Goal: Transaction & Acquisition: Purchase product/service

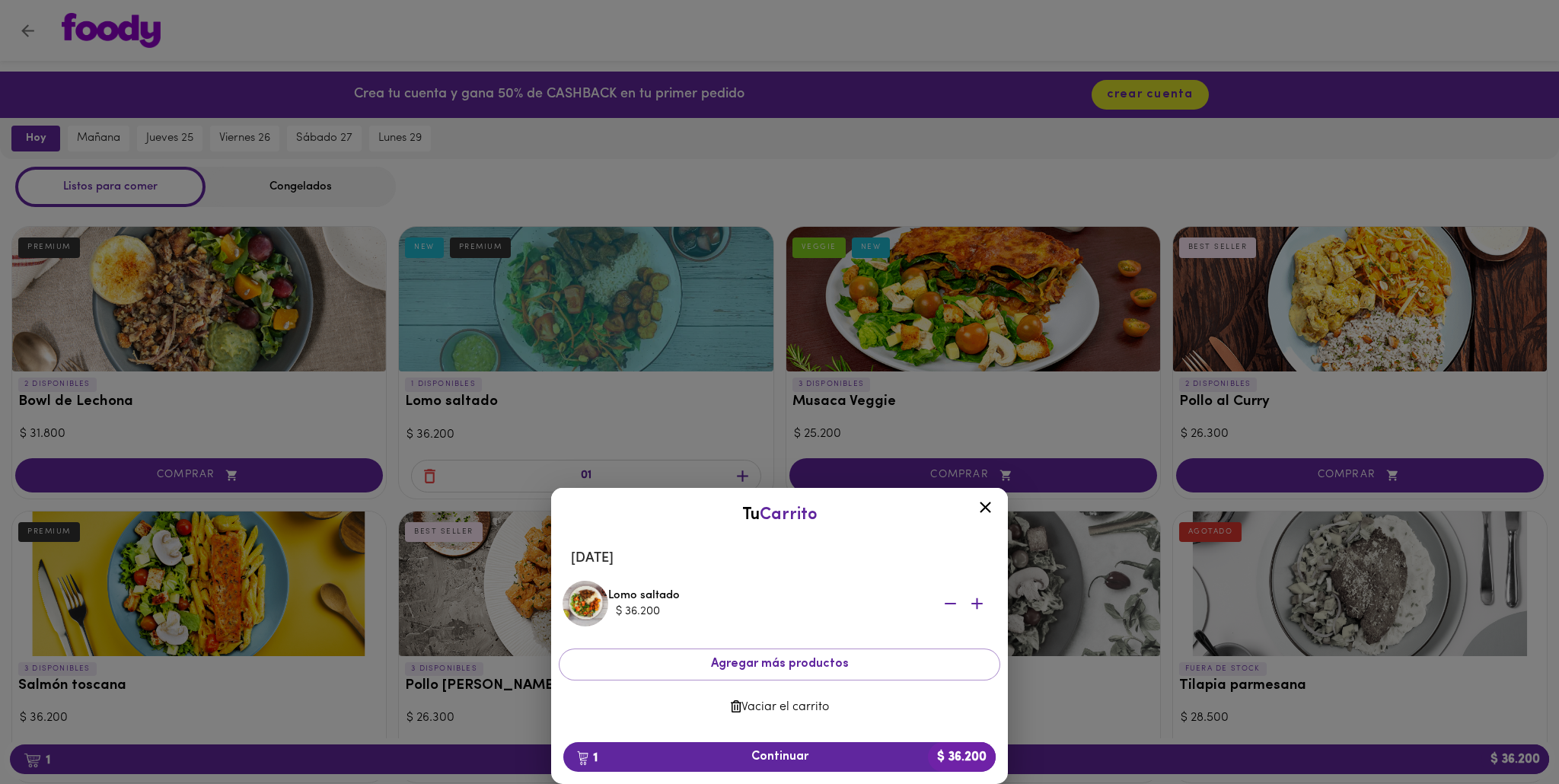
scroll to position [110, 0]
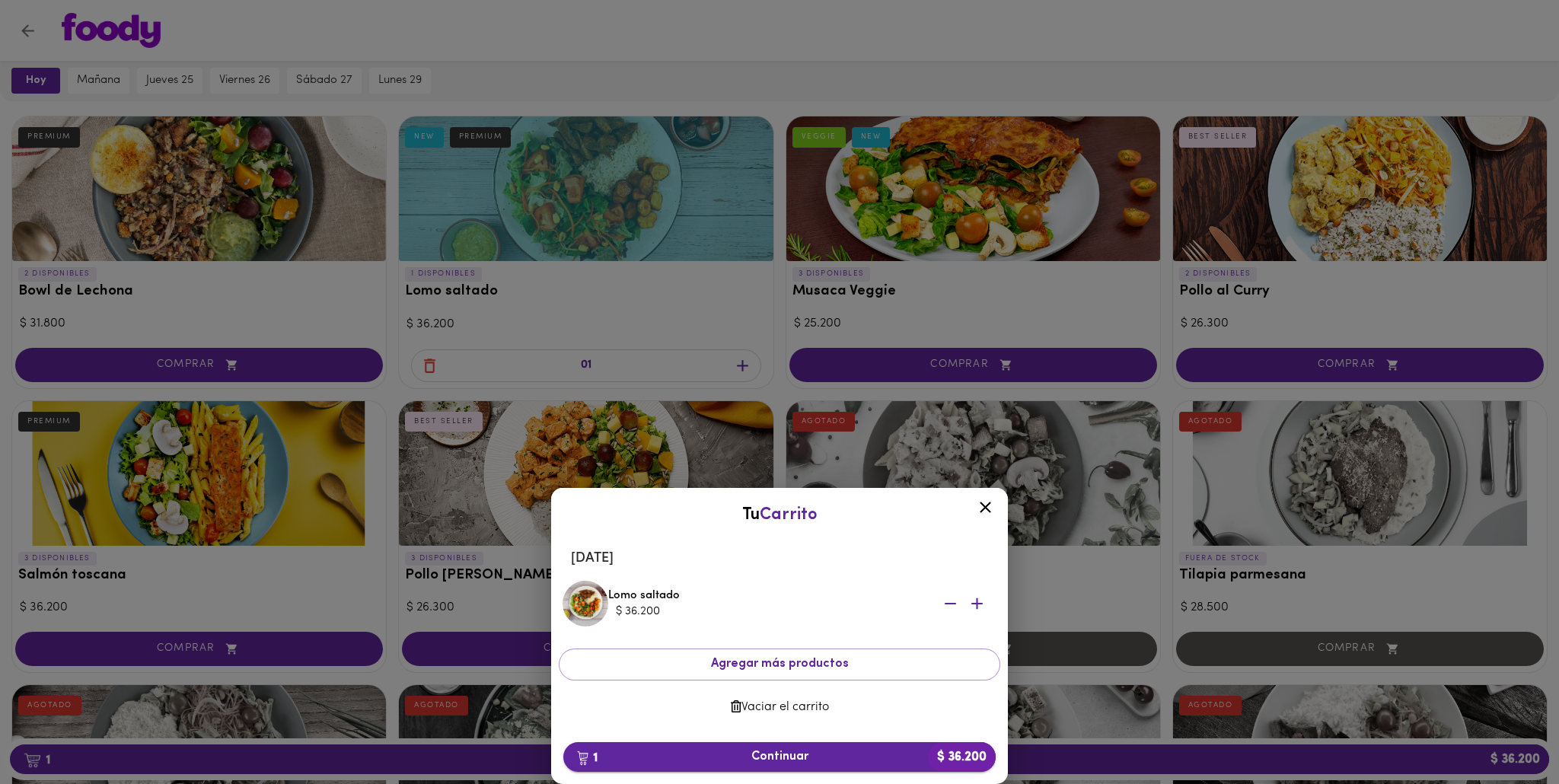
click at [790, 747] on button "1 Continuar $ 36.200" at bounding box center [779, 757] width 432 height 30
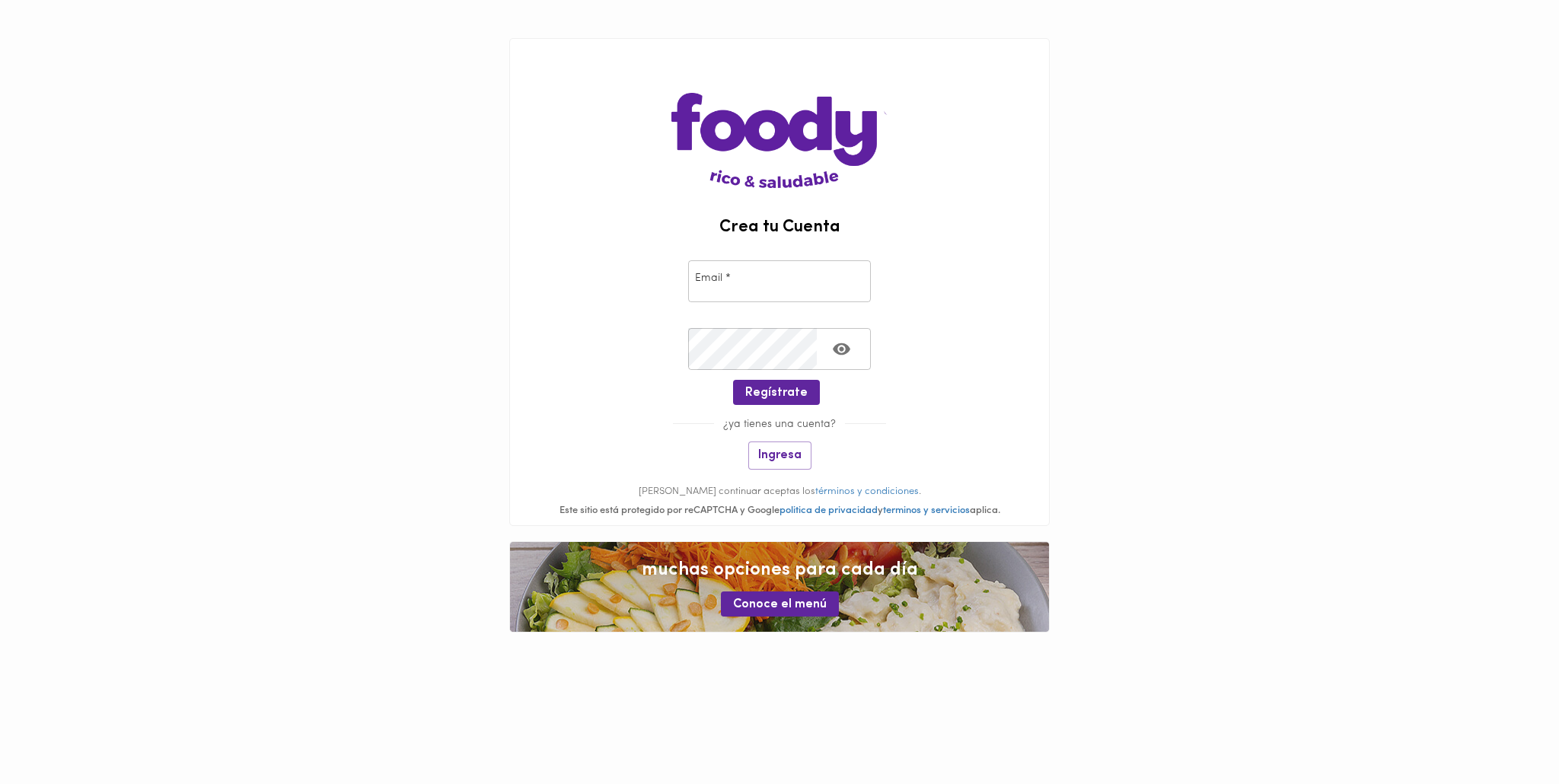
click at [775, 295] on input "email" at bounding box center [780, 281] width 183 height 42
click at [862, 445] on div "Crea tu Cuenta Email * Email * Crear Contraseña * Crear Contraseña * Regístrate…" at bounding box center [779, 371] width 539 height 306
click at [751, 287] on input "email" at bounding box center [780, 281] width 183 height 42
type input "[PERSON_NAME][EMAIL_ADDRESS][DOMAIN_NAME]"
click at [837, 352] on icon "Toggle password visibility" at bounding box center [841, 349] width 17 height 13
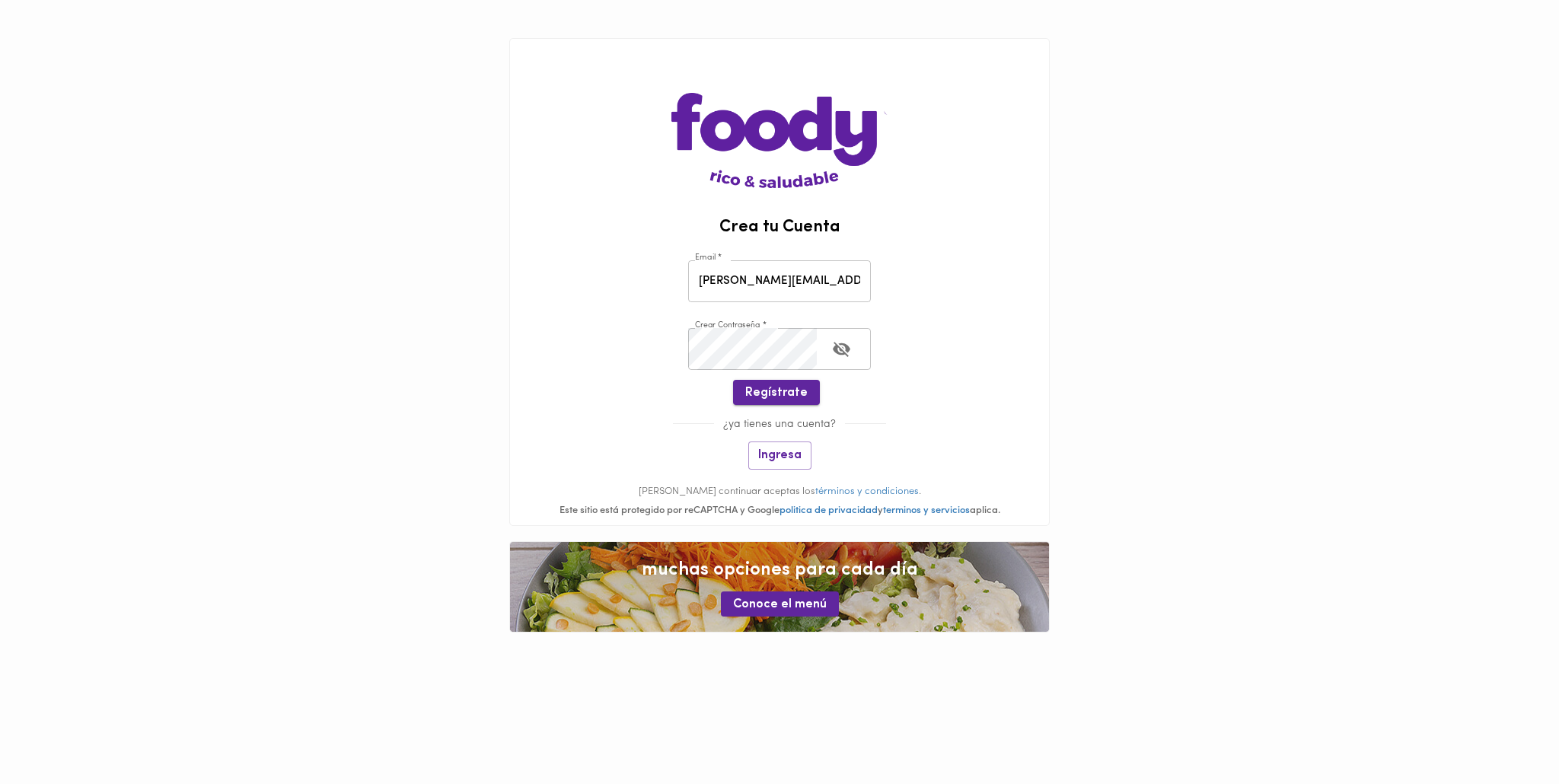
click at [770, 392] on span "Regístrate" at bounding box center [776, 393] width 63 height 14
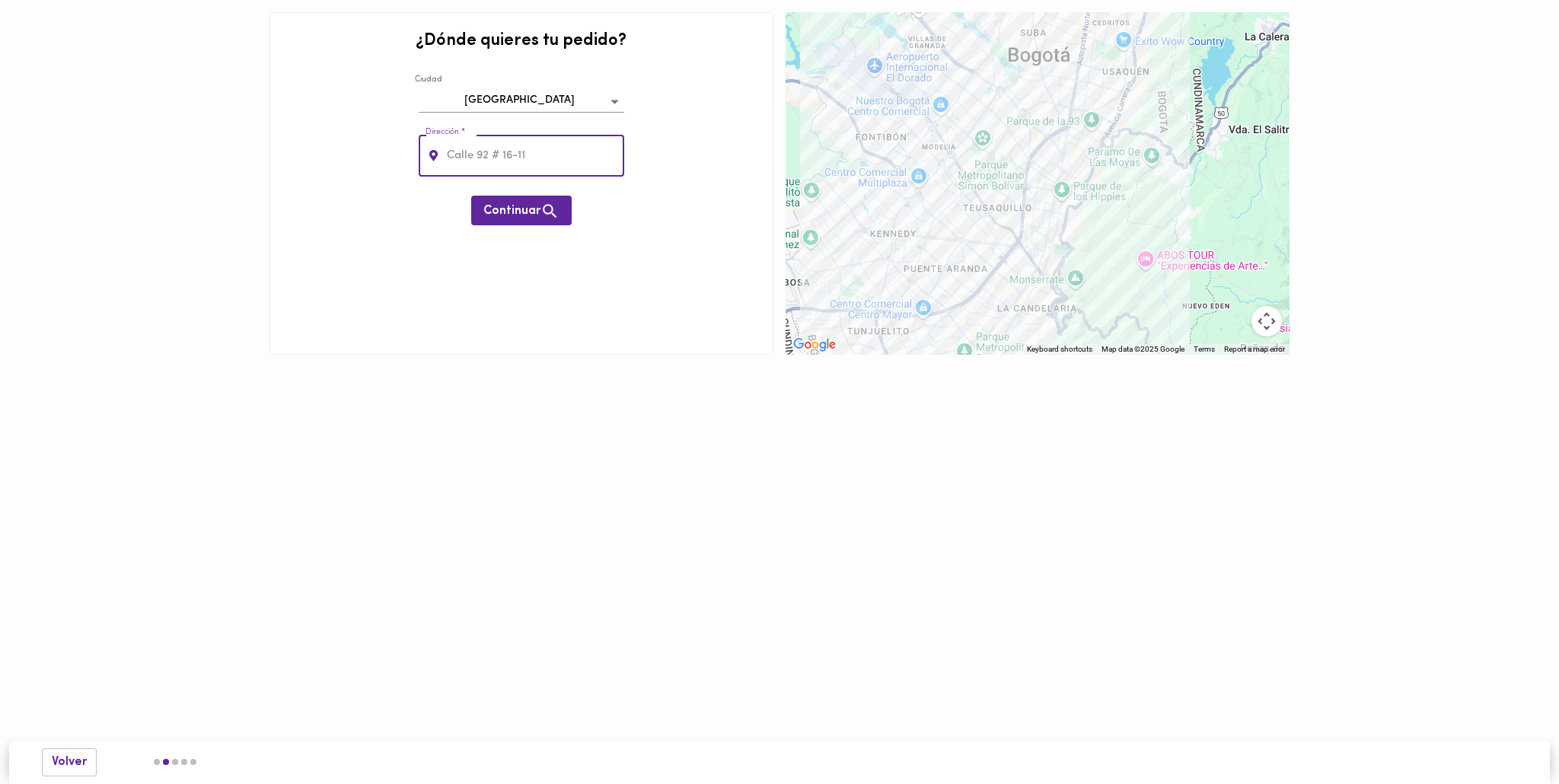
click at [483, 149] on input "text" at bounding box center [534, 156] width 181 height 42
click at [489, 157] on input "text" at bounding box center [534, 156] width 181 height 42
type input "[STREET_ADDRESS]"
click at [543, 216] on icon "button" at bounding box center [550, 211] width 19 height 19
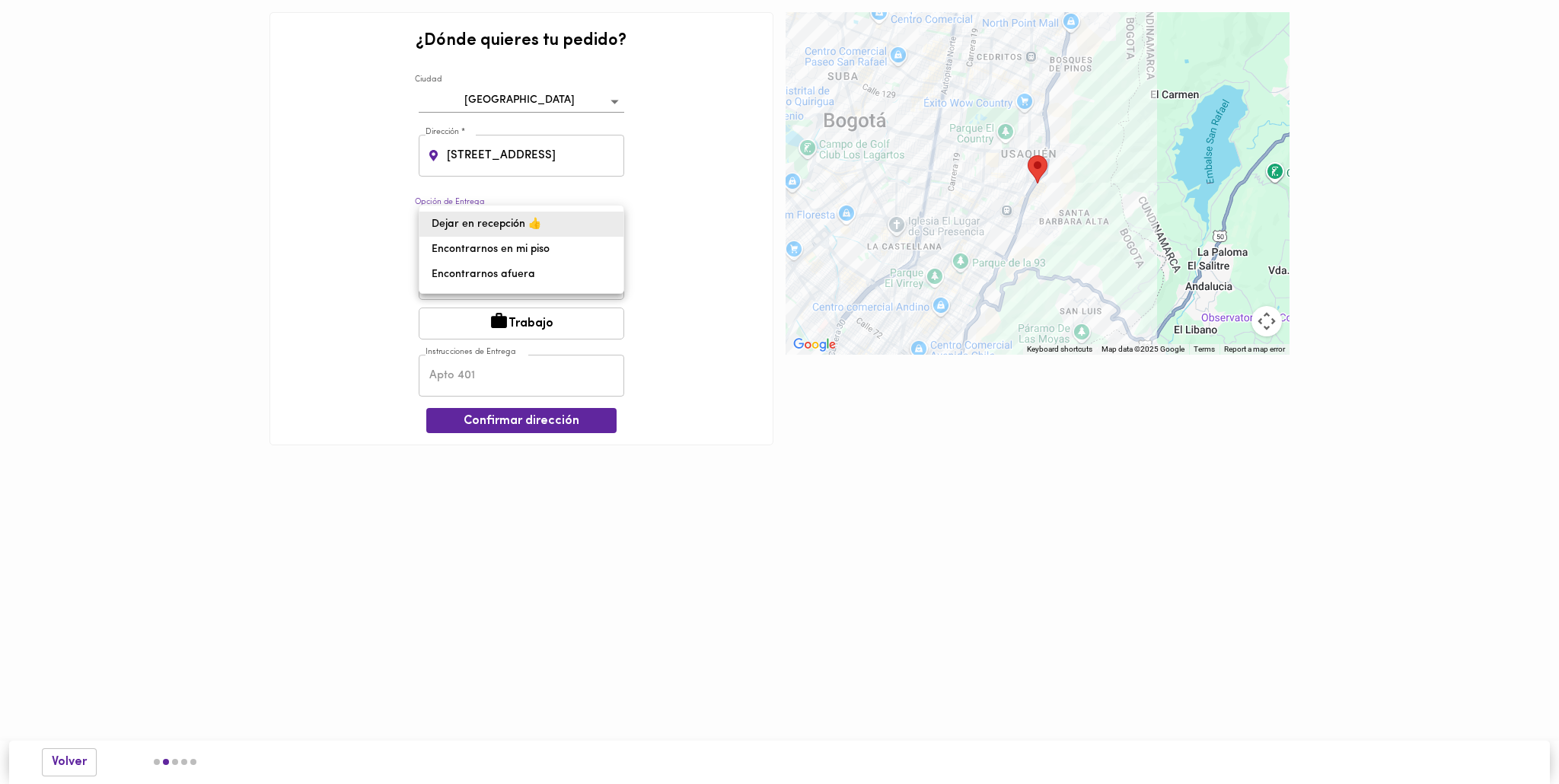
click at [582, 220] on body "¿Dónde quieres tu pedido? [GEOGRAPHIC_DATA] bogota Dirección * [STREET_ADDRESS]…" at bounding box center [780, 245] width 1559 height 491
click at [523, 270] on li "Encontrarnos afuera" at bounding box center [521, 274] width 204 height 25
type input "meet-outside"
click at [516, 313] on button "Trabajo" at bounding box center [521, 323] width 206 height 32
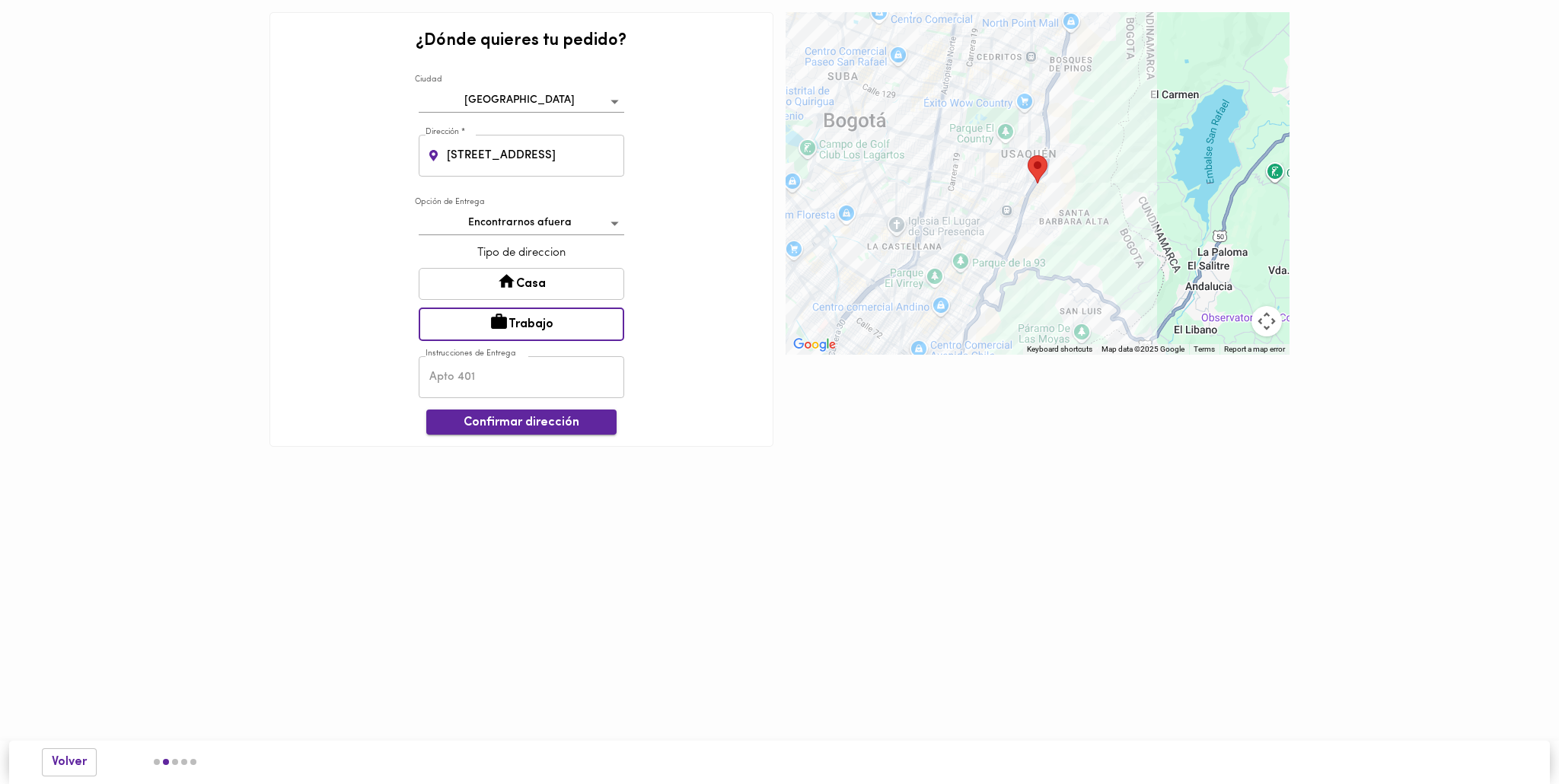
click at [514, 423] on span "Confirmar dirección" at bounding box center [521, 423] width 166 height 14
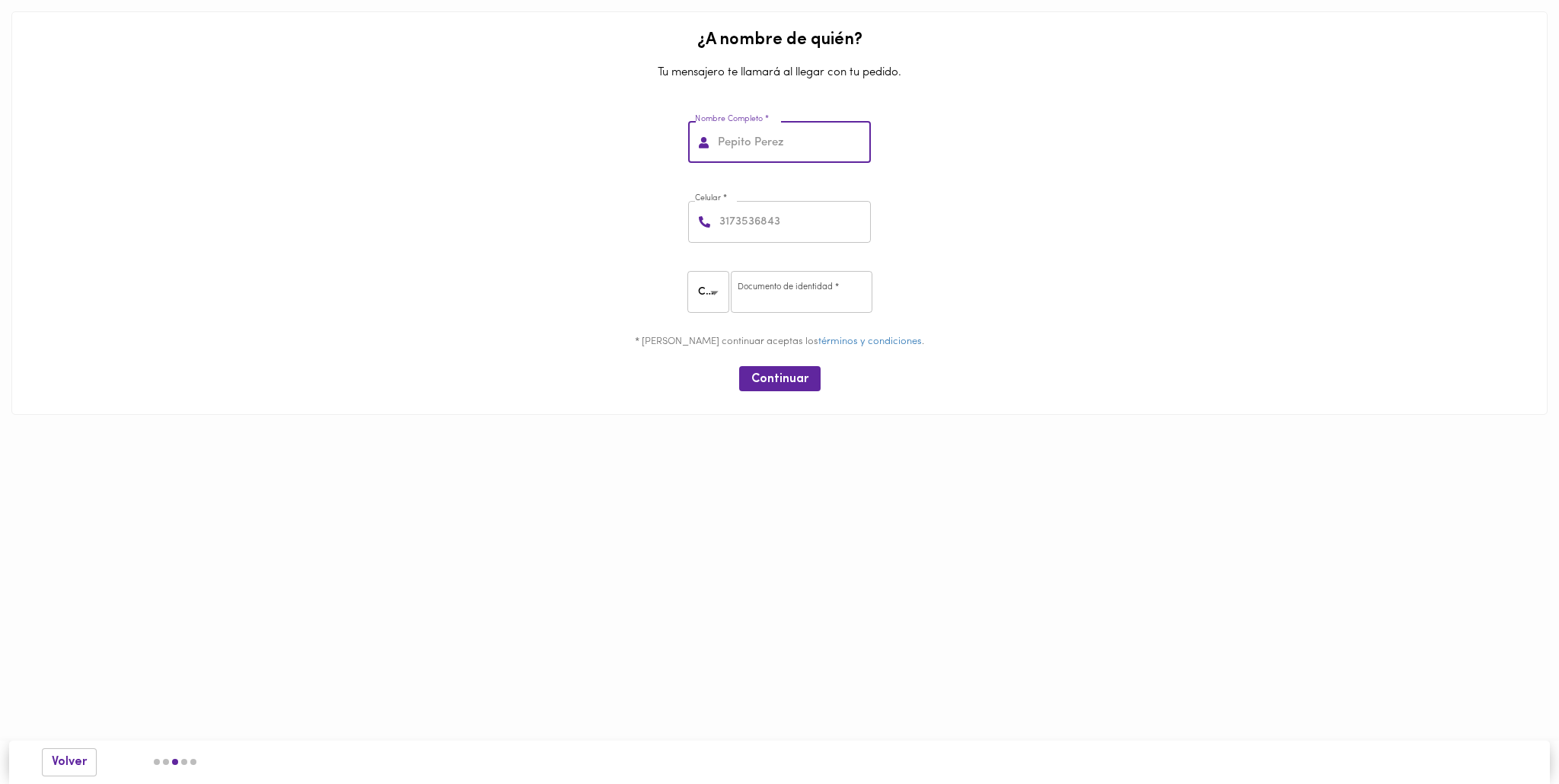
click at [777, 140] on input "text" at bounding box center [793, 143] width 156 height 42
type input "[PERSON_NAME]"
type input "3212203992"
click at [784, 303] on input "number" at bounding box center [801, 292] width 142 height 42
click at [764, 299] on input "191091417207" at bounding box center [801, 292] width 142 height 42
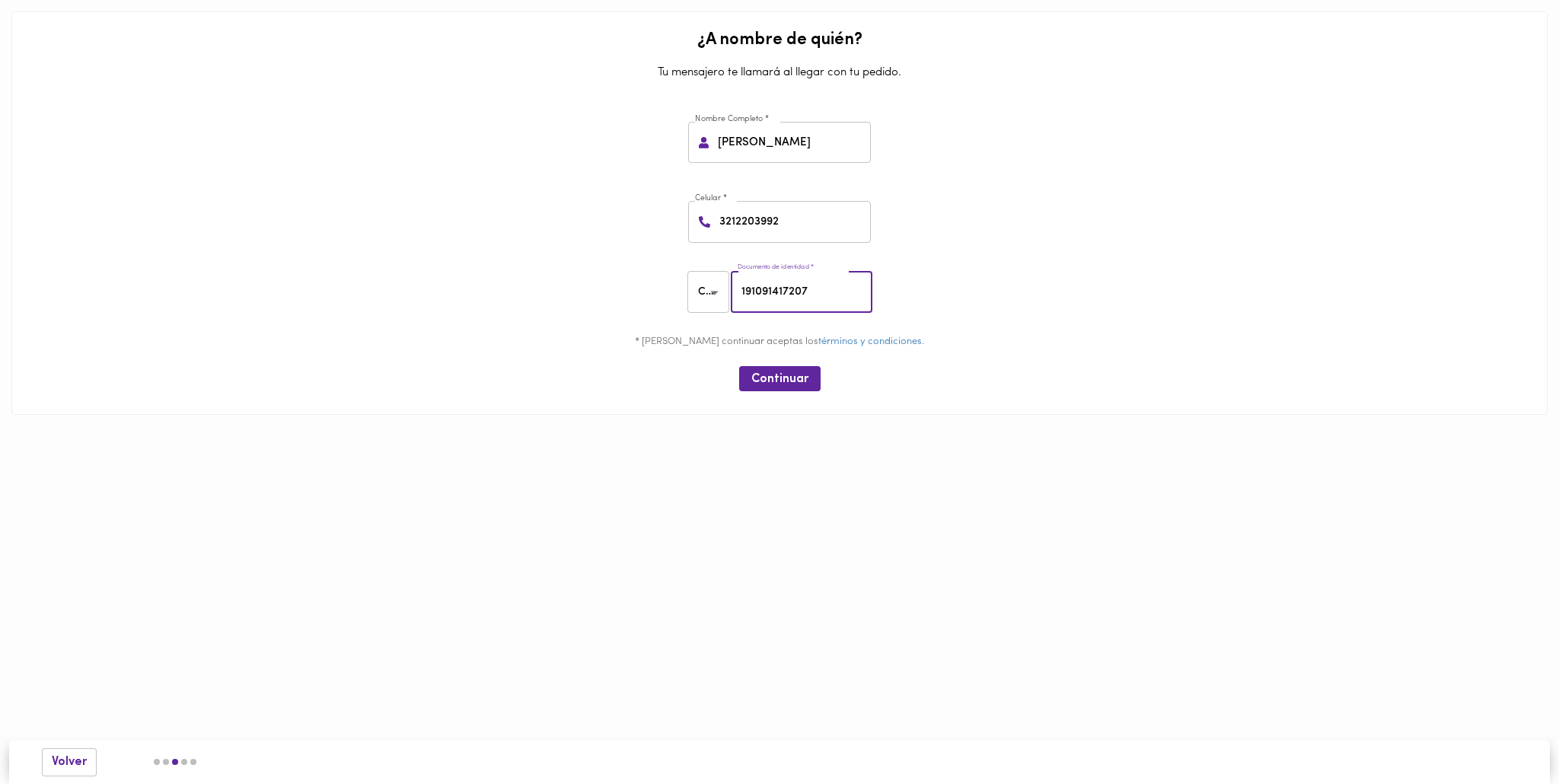
click at [764, 299] on input "191091417207" at bounding box center [801, 292] width 142 height 42
click at [773, 289] on input "191091417207" at bounding box center [801, 292] width 142 height 42
type input "1018446207"
click at [715, 292] on body "¿A nombre de quién? Tu mensajero te llamará al llegar con tu pedido. Nombre Com…" at bounding box center [780, 230] width 1559 height 460
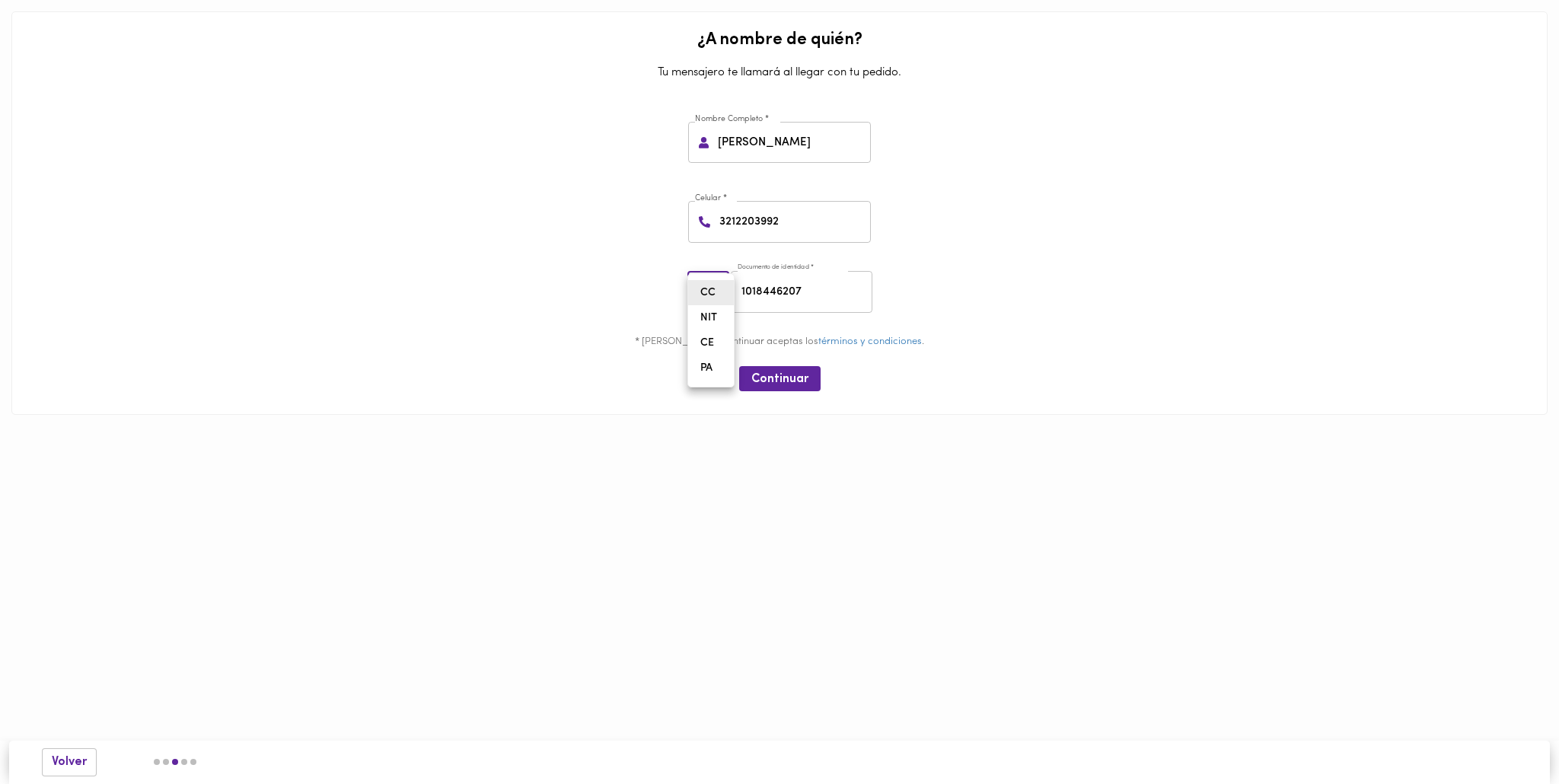
click at [716, 295] on li "CC" at bounding box center [711, 292] width 45 height 25
click at [632, 299] on div "CC CC ​ Documento de identidad * 1018446207 Documento de identidad *" at bounding box center [779, 294] width 1524 height 70
click at [782, 375] on span "Continuar" at bounding box center [780, 379] width 57 height 14
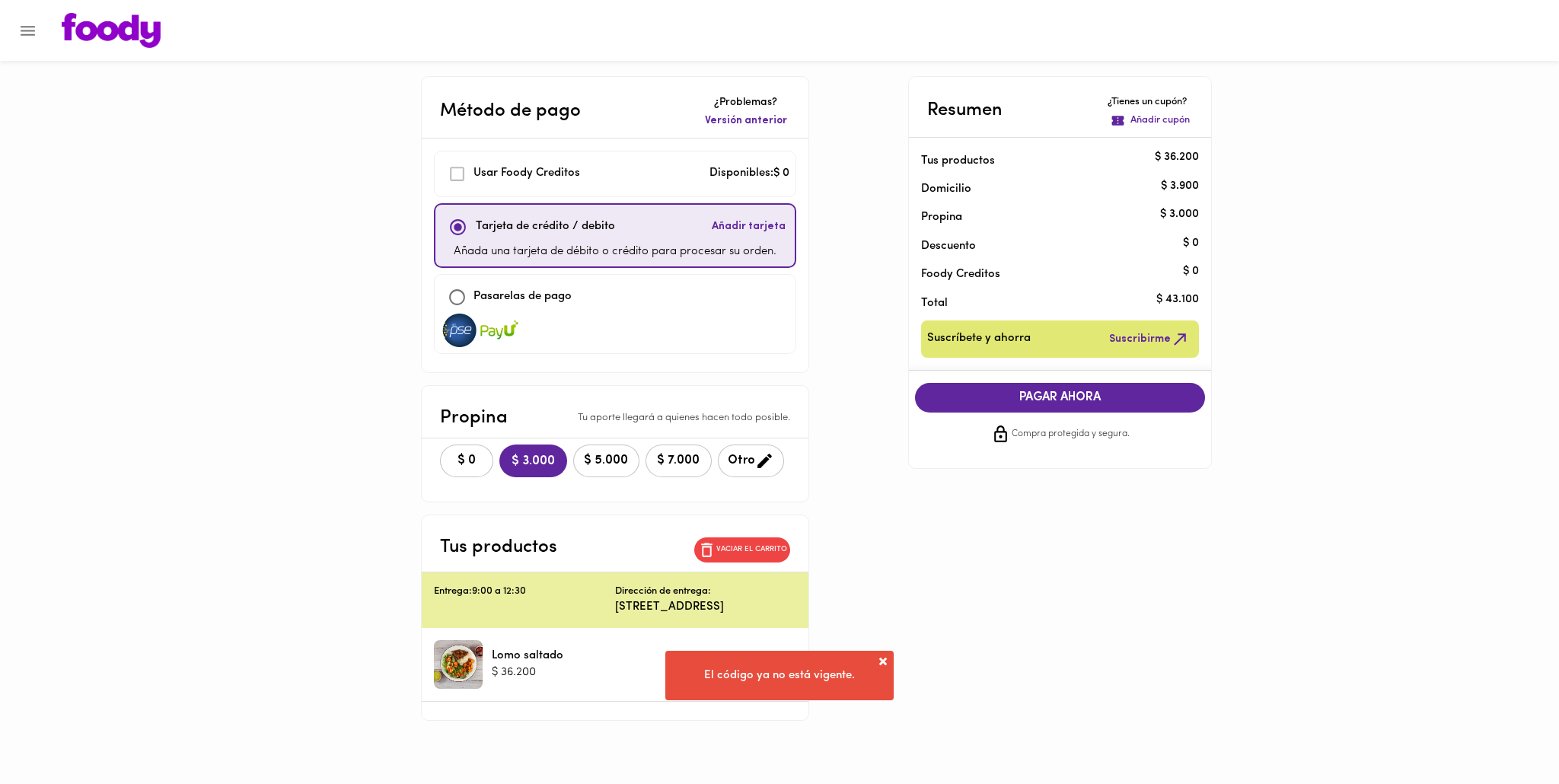
click at [517, 296] on p "Pasarelas de pago" at bounding box center [523, 297] width 99 height 17
checkbox input "false"
checkbox input "true"
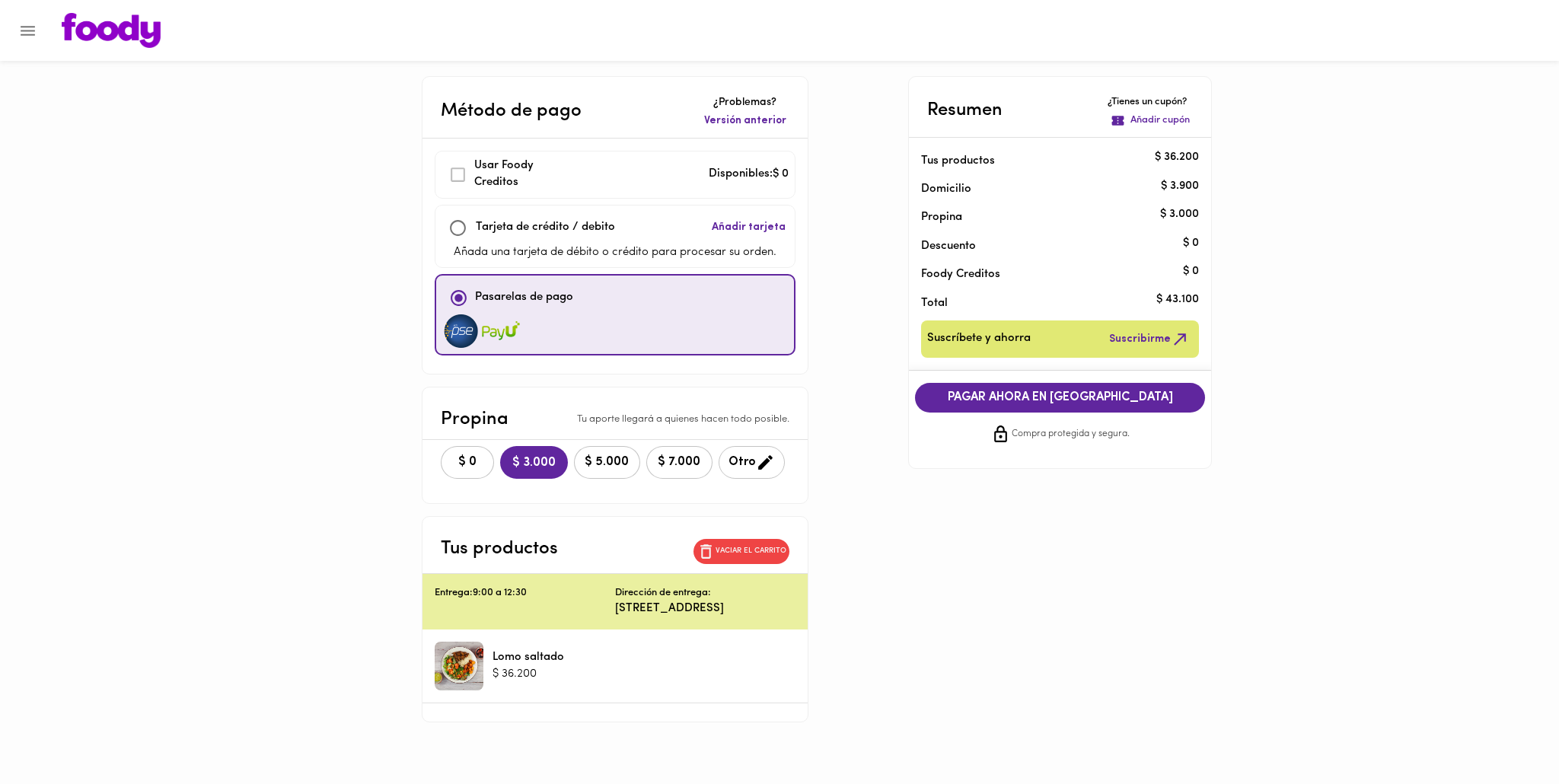
click at [751, 457] on span "Otro" at bounding box center [751, 462] width 46 height 19
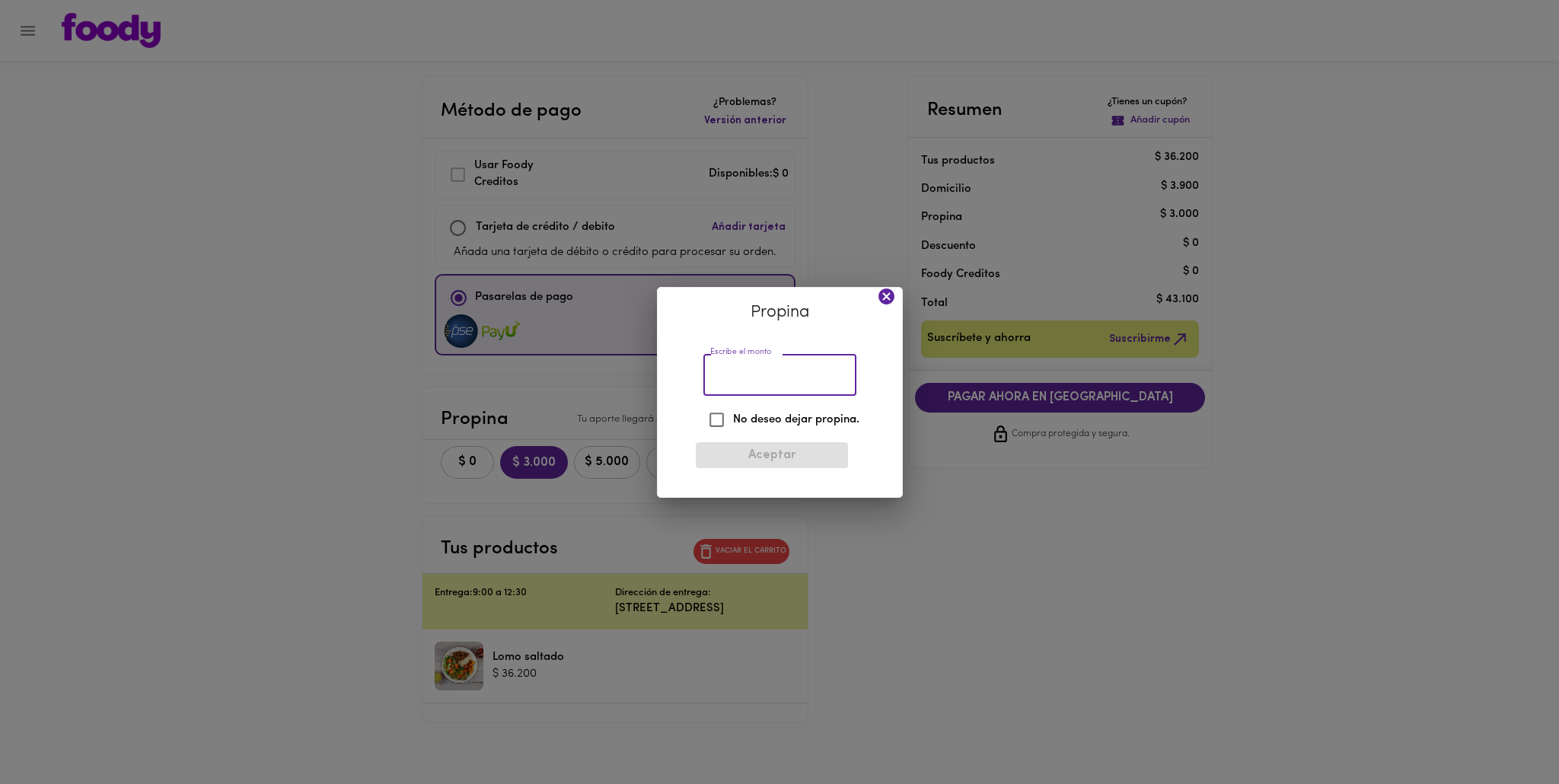
click at [764, 388] on input "Escribe el monto" at bounding box center [780, 376] width 153 height 42
type input "2000"
click at [784, 461] on span "Aceptar" at bounding box center [772, 455] width 128 height 14
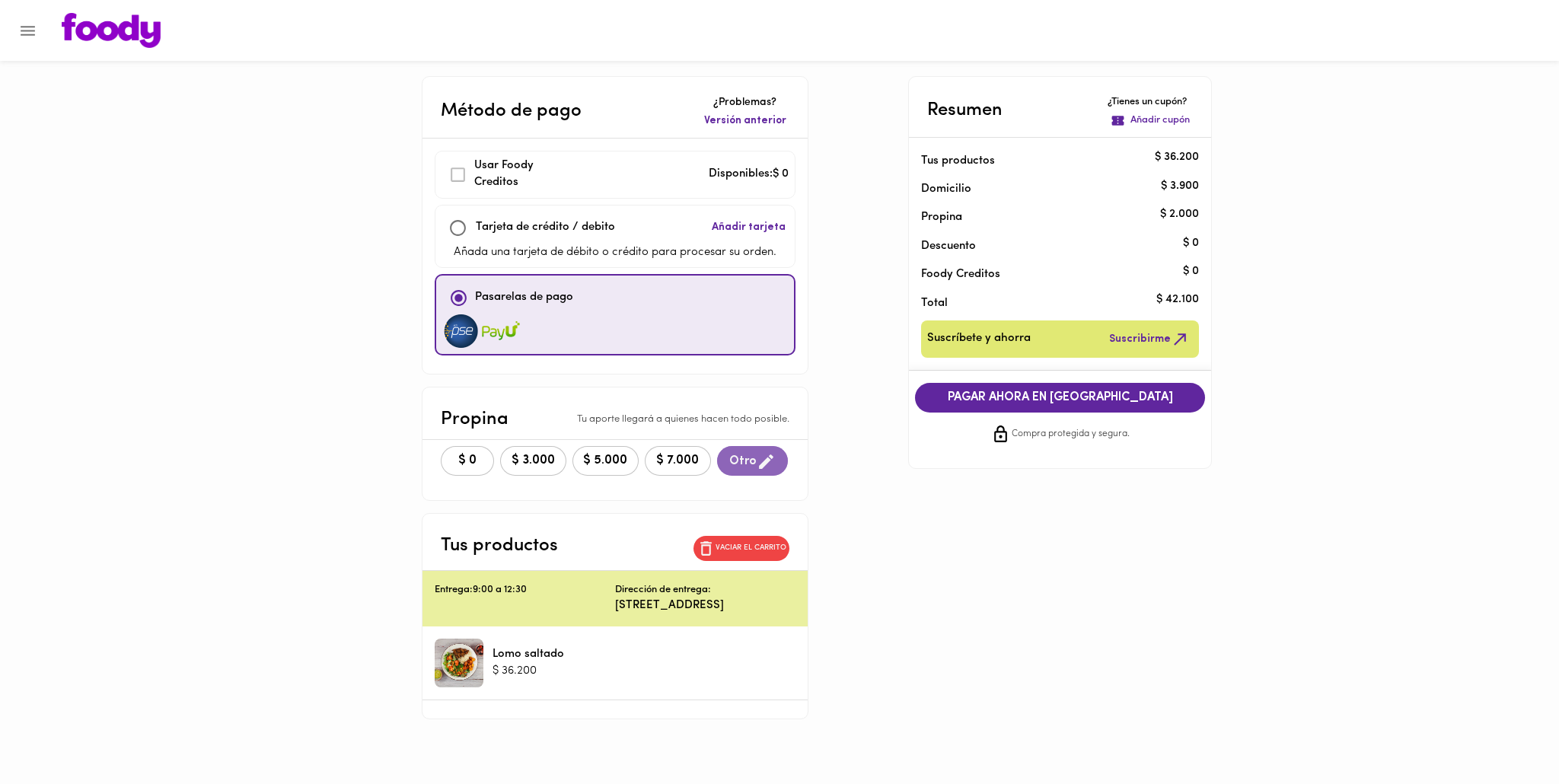
click at [753, 460] on span "Otro" at bounding box center [752, 461] width 46 height 19
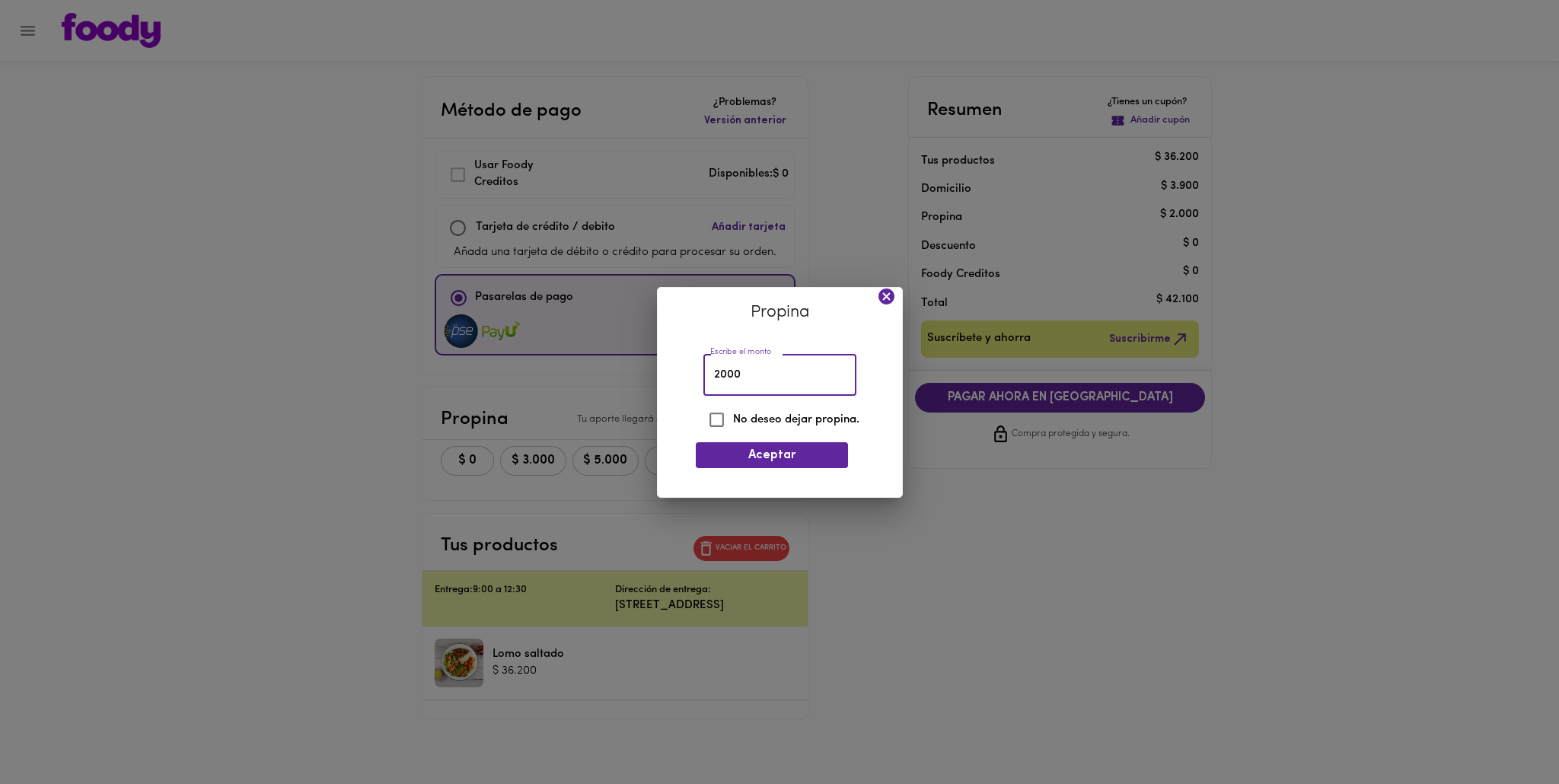
drag, startPoint x: 760, startPoint y: 371, endPoint x: 683, endPoint y: 374, distance: 77.1
click at [683, 374] on div "Propina Escribe el monto 2000 Escribe el monto No deseo dejar propina. Aceptar" at bounding box center [780, 392] width 245 height 211
type input "1900"
click at [765, 465] on button "Aceptar" at bounding box center [772, 455] width 152 height 25
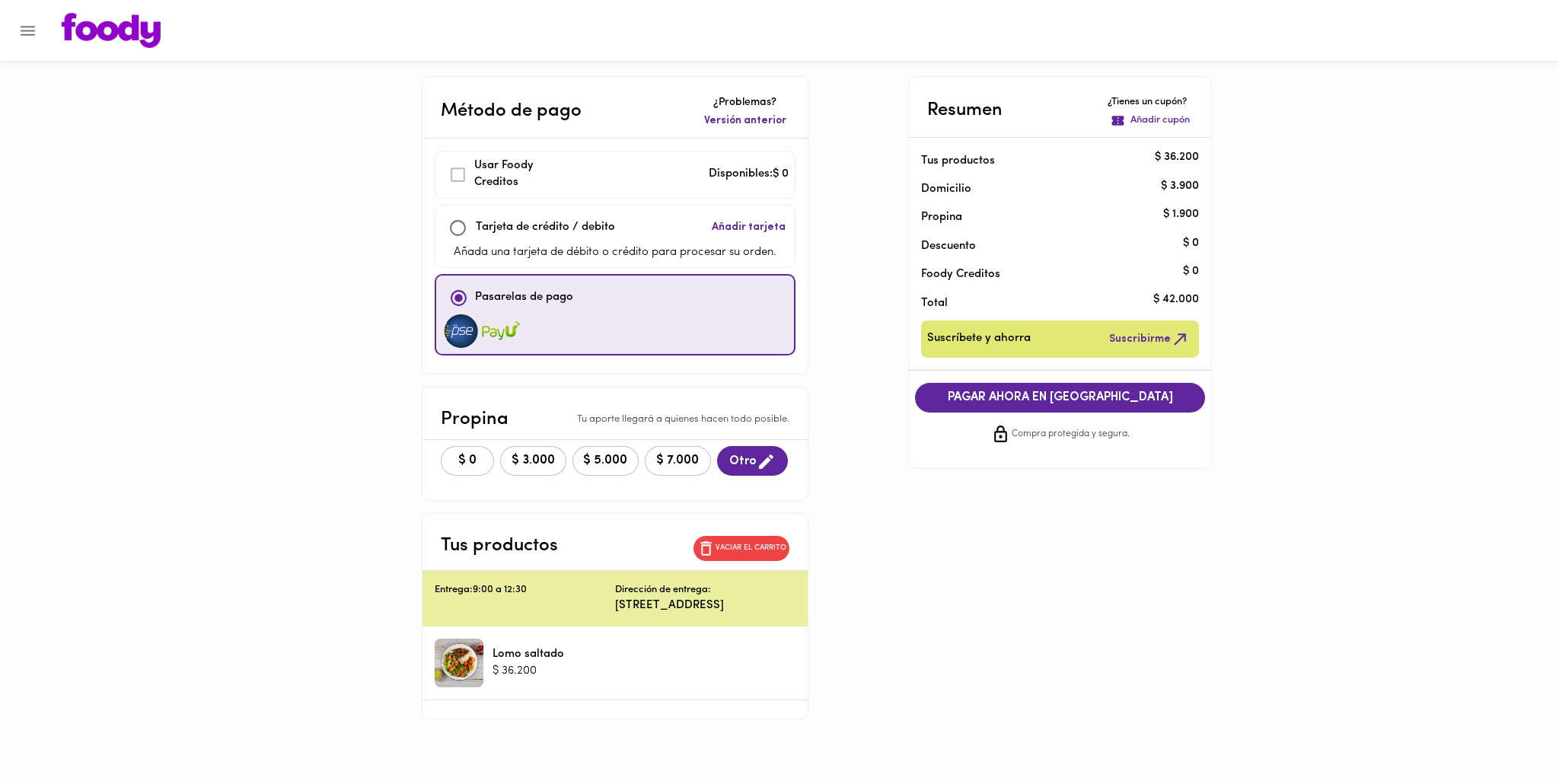
click at [896, 505] on div "Método de pago ¿Problemas? Versión anterior Usar [PERSON_NAME] Creditos Disponi…" at bounding box center [779, 397] width 891 height 643
click at [1011, 406] on button "PAGAR AHORA EN [GEOGRAPHIC_DATA]" at bounding box center [1060, 398] width 291 height 30
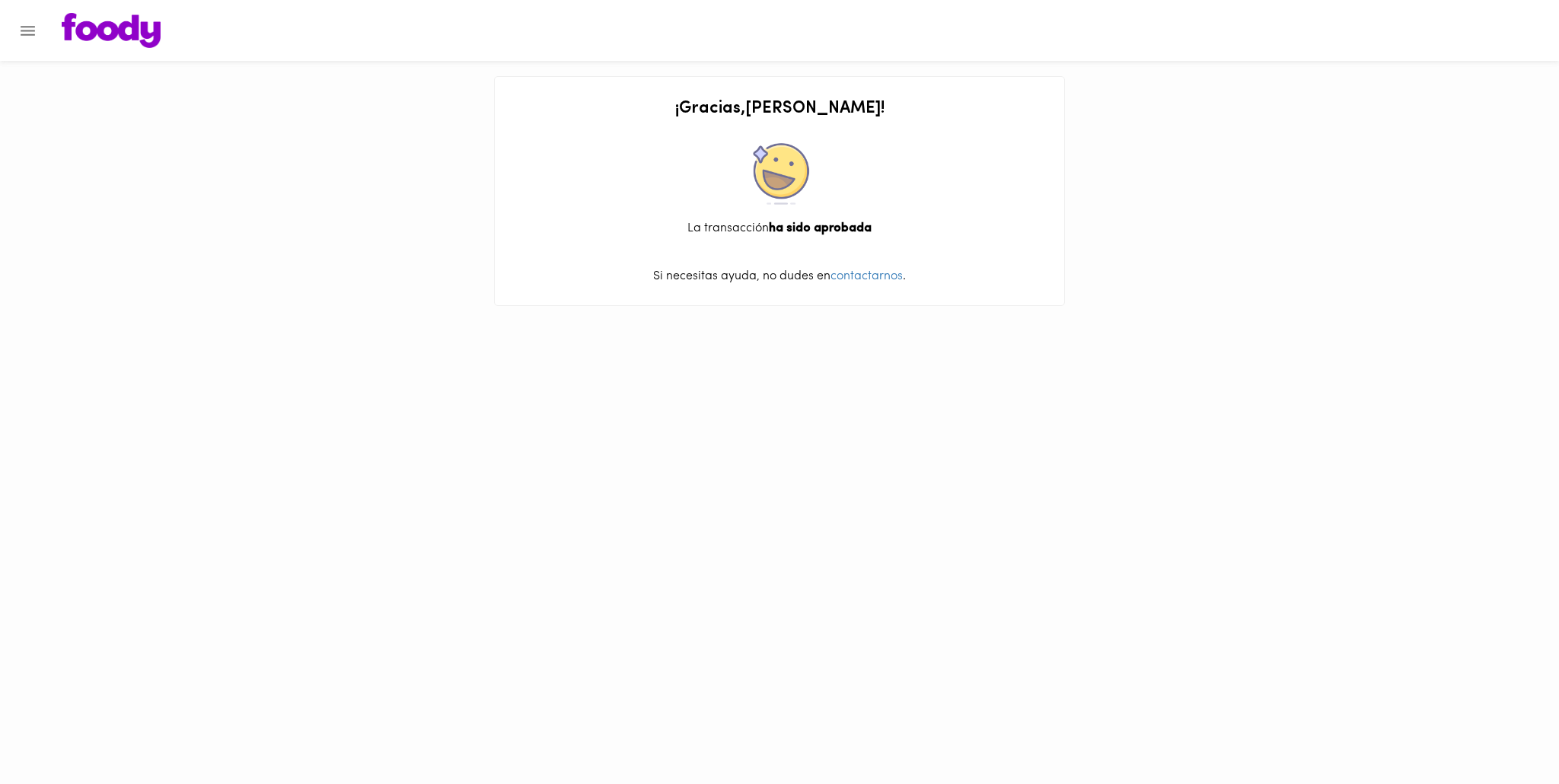
click at [82, 28] on img at bounding box center [111, 30] width 99 height 35
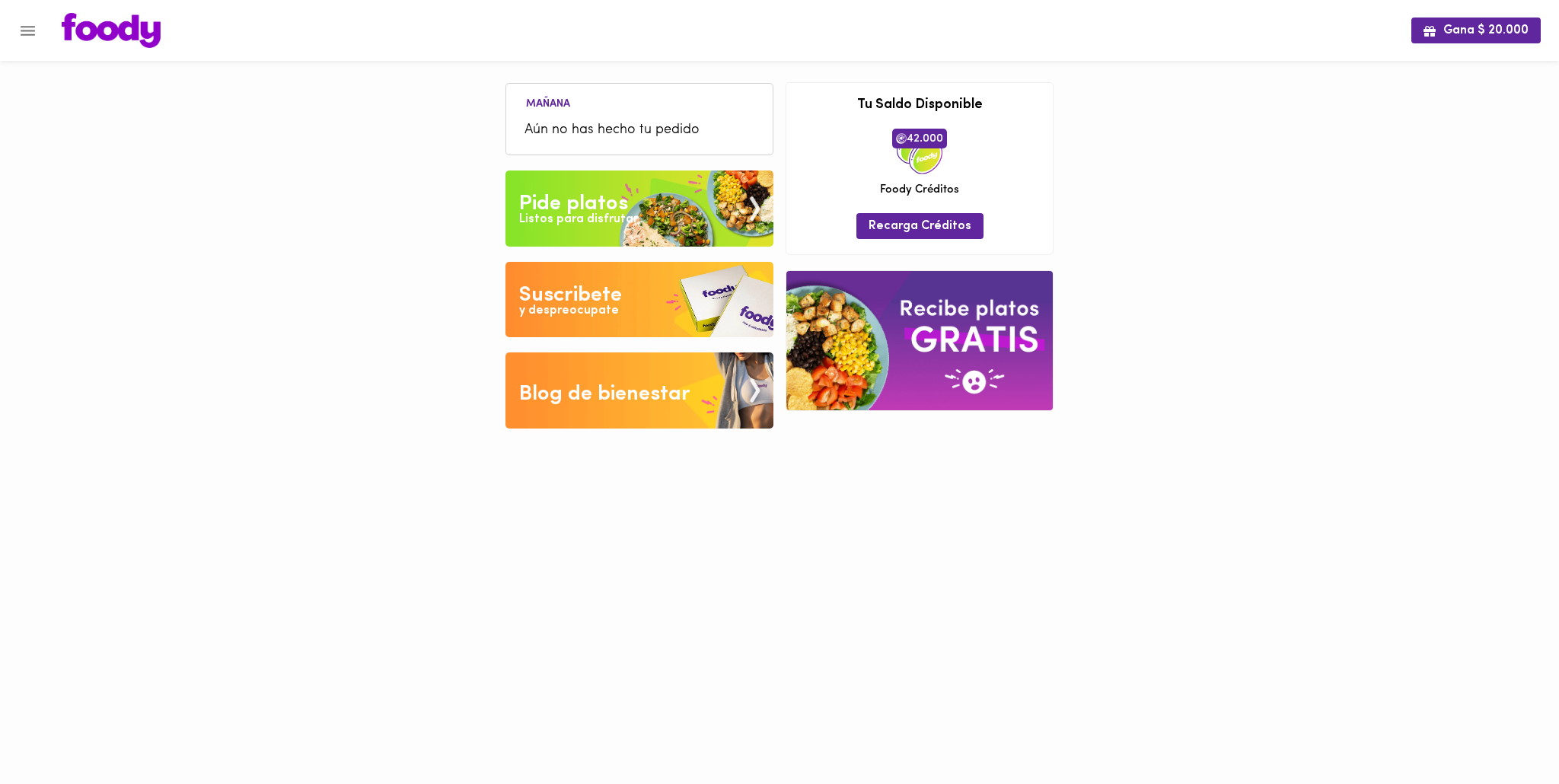
click at [573, 213] on div "Listos para disfrutar" at bounding box center [579, 220] width 119 height 17
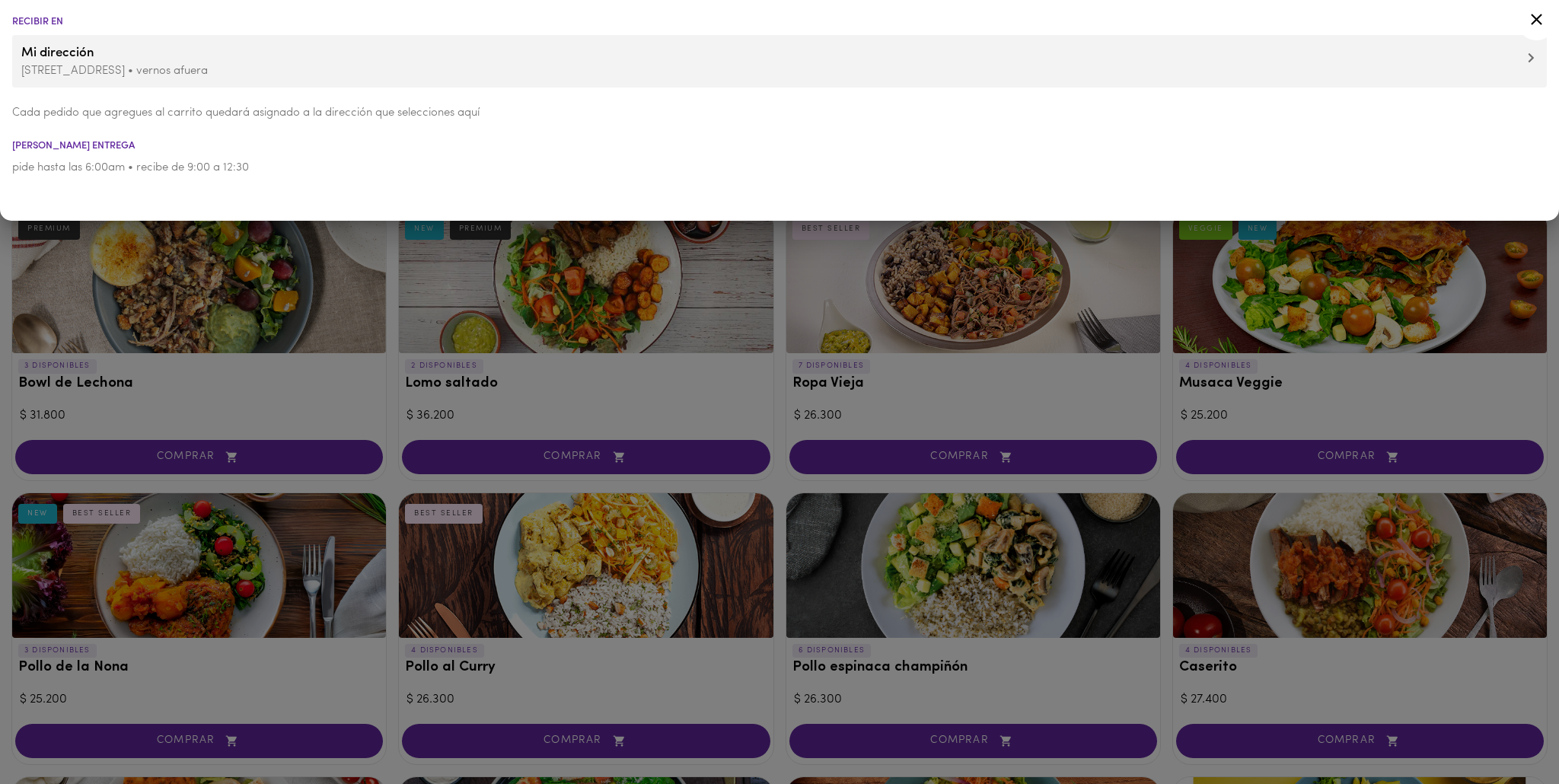
click at [168, 70] on p "Av cra 7 # 120 - 20 • vernos afuera" at bounding box center [779, 71] width 1516 height 16
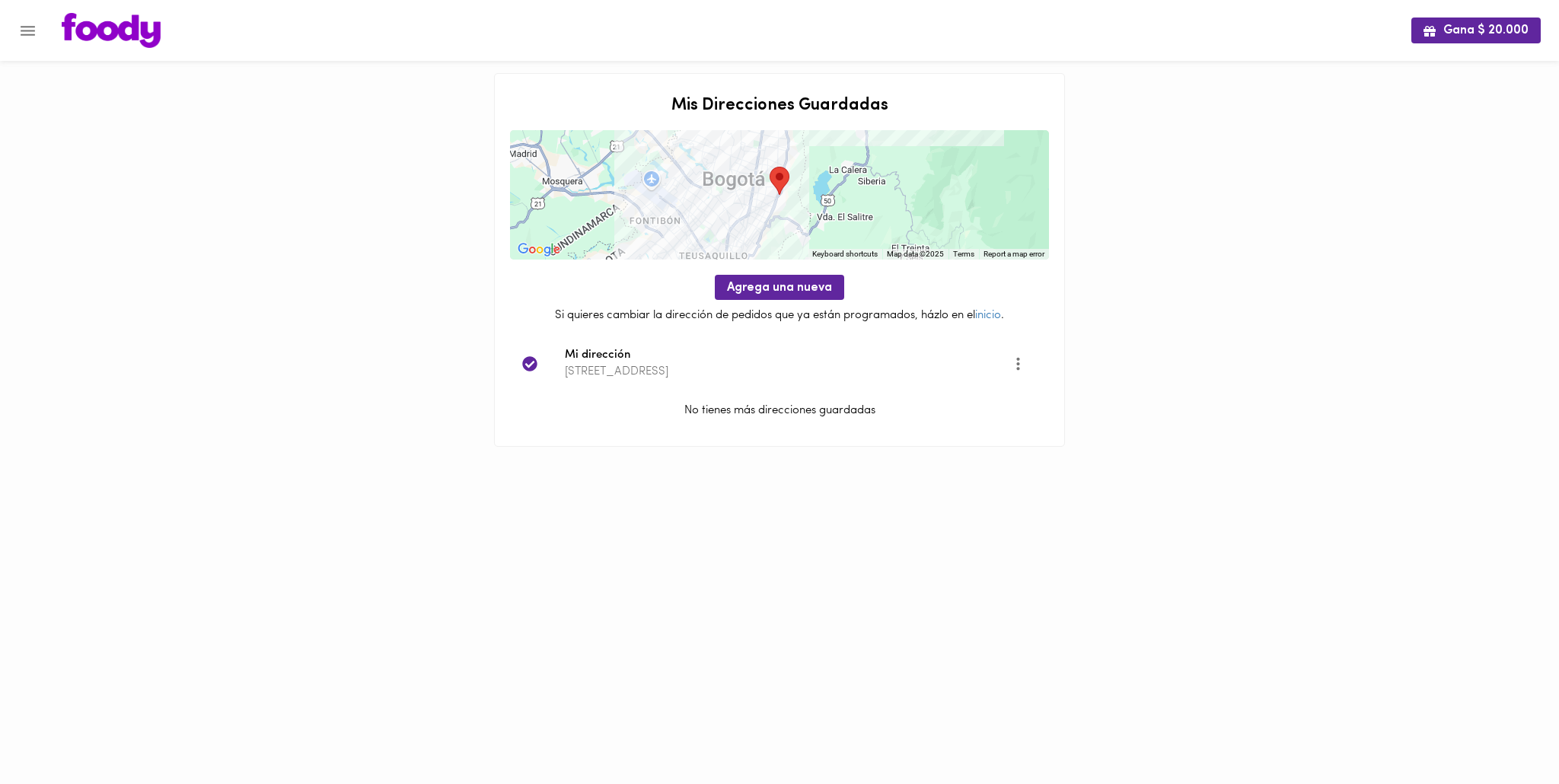
click at [86, 28] on img at bounding box center [111, 30] width 99 height 35
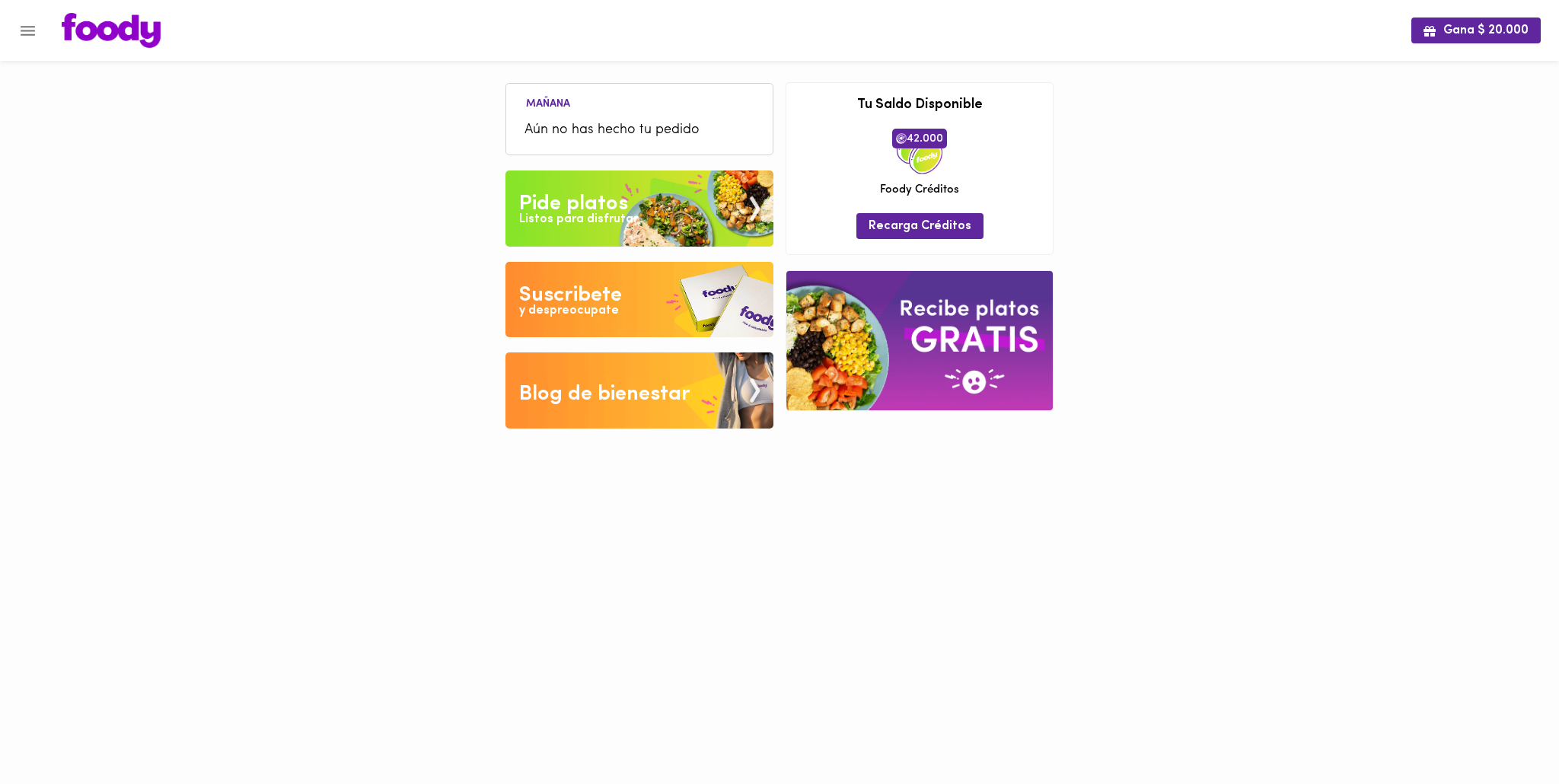
click at [611, 216] on div "Listos para disfrutar" at bounding box center [579, 220] width 119 height 17
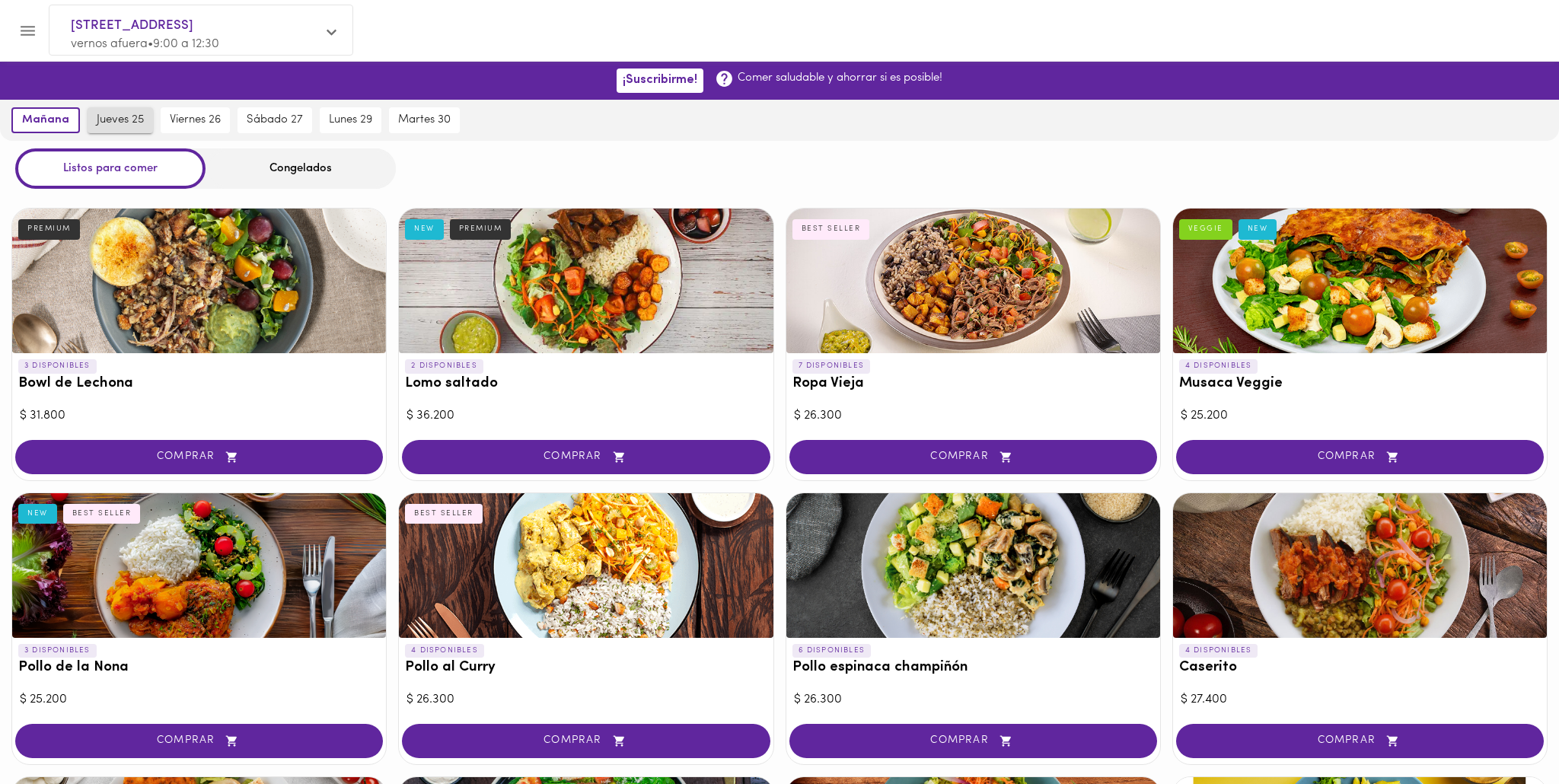
click at [116, 121] on span "jueves 25" at bounding box center [120, 120] width 47 height 14
click at [34, 124] on span "mañana" at bounding box center [41, 120] width 43 height 14
click at [188, 120] on span "viernes 26" at bounding box center [195, 120] width 51 height 14
click at [294, 174] on div "Congelados" at bounding box center [300, 169] width 190 height 41
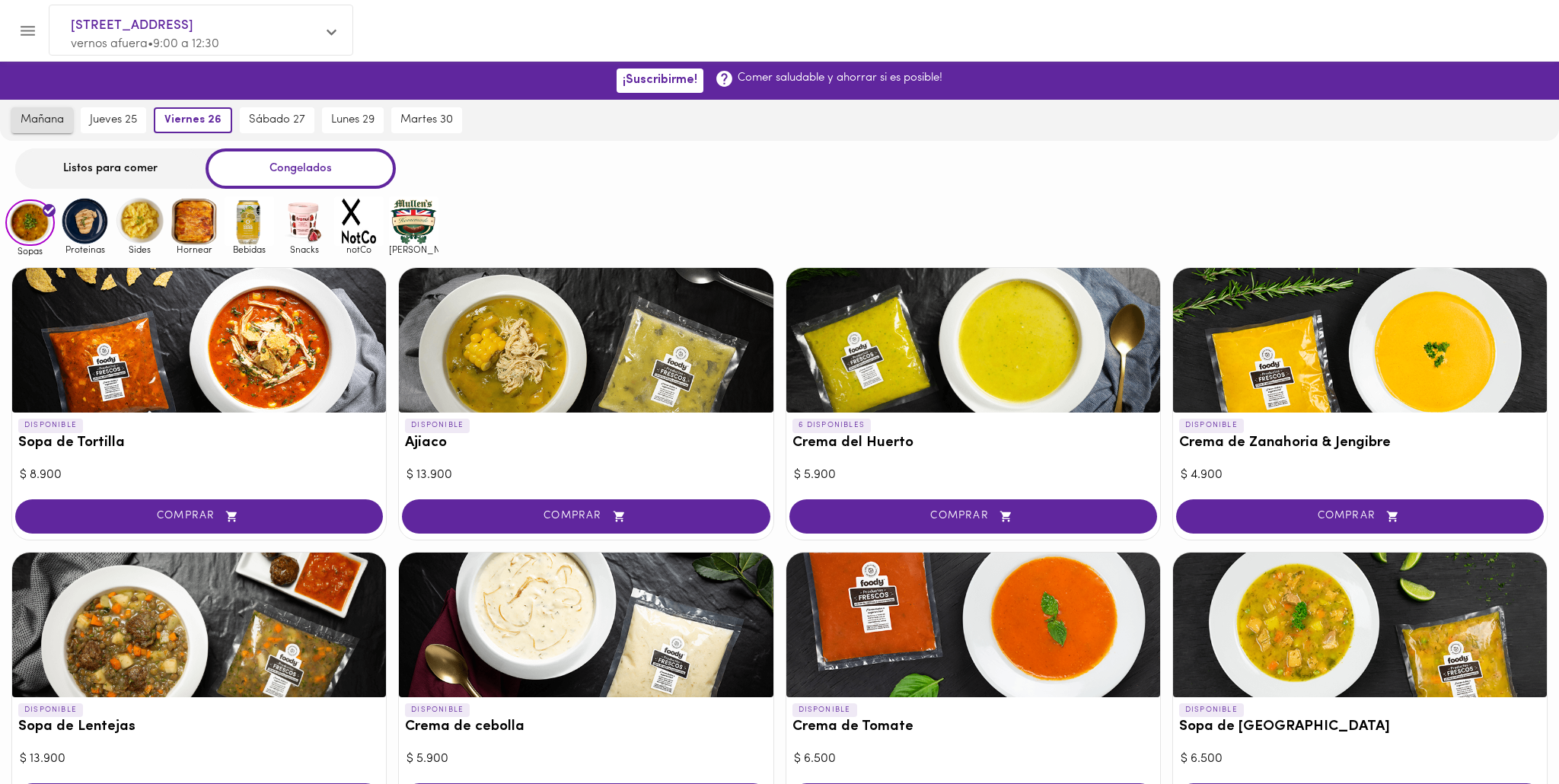
click at [52, 126] on span "mañana" at bounding box center [41, 120] width 43 height 14
click at [106, 174] on div "Listos para comer" at bounding box center [109, 169] width 190 height 41
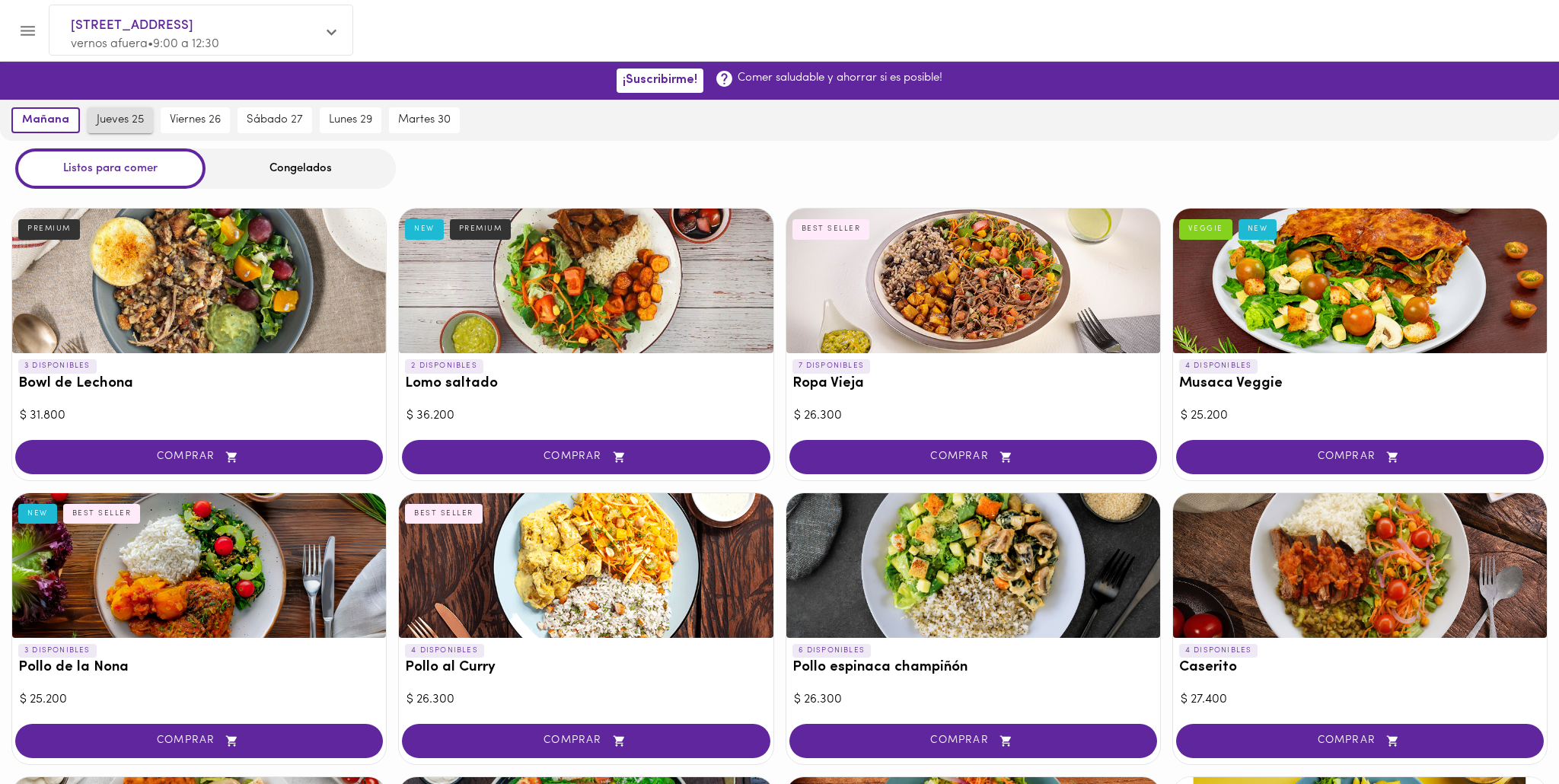
click at [120, 122] on span "jueves 25" at bounding box center [120, 120] width 47 height 14
click at [41, 122] on span "mañana" at bounding box center [41, 120] width 43 height 14
click at [265, 113] on span "sábado 27" at bounding box center [274, 120] width 56 height 14
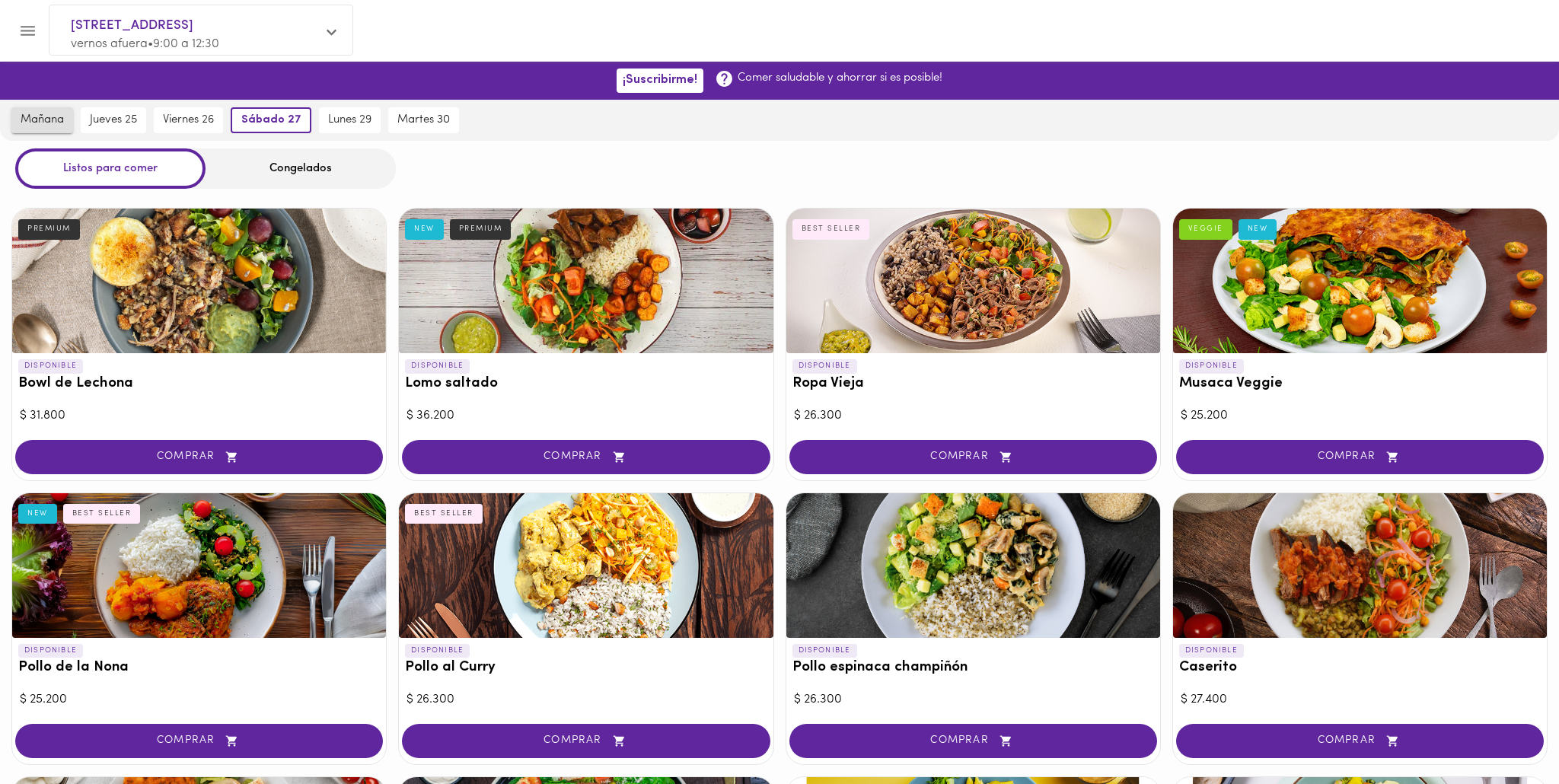
click at [46, 114] on span "mañana" at bounding box center [41, 120] width 43 height 14
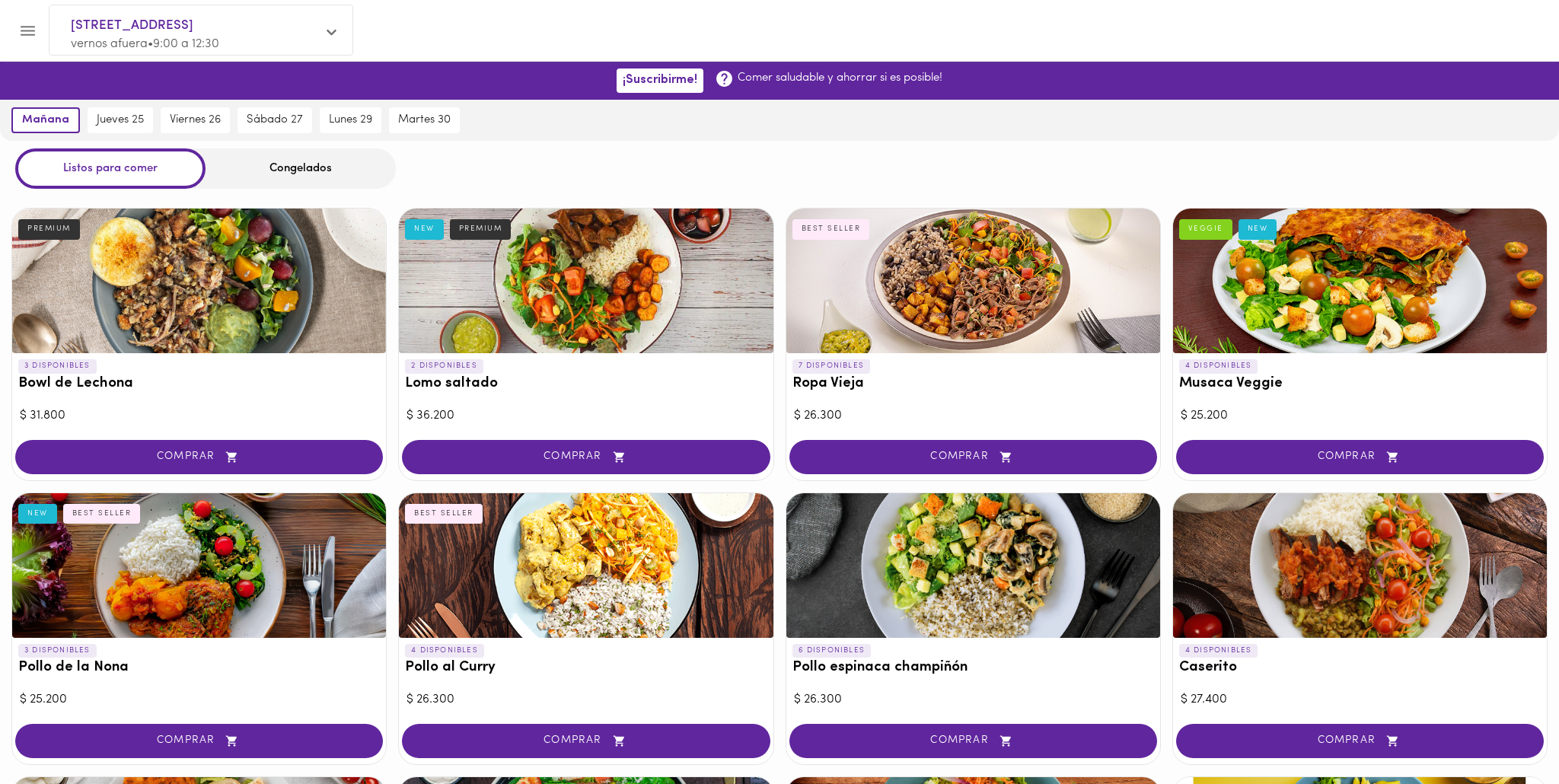
click at [335, 32] on icon at bounding box center [332, 33] width 10 height 6
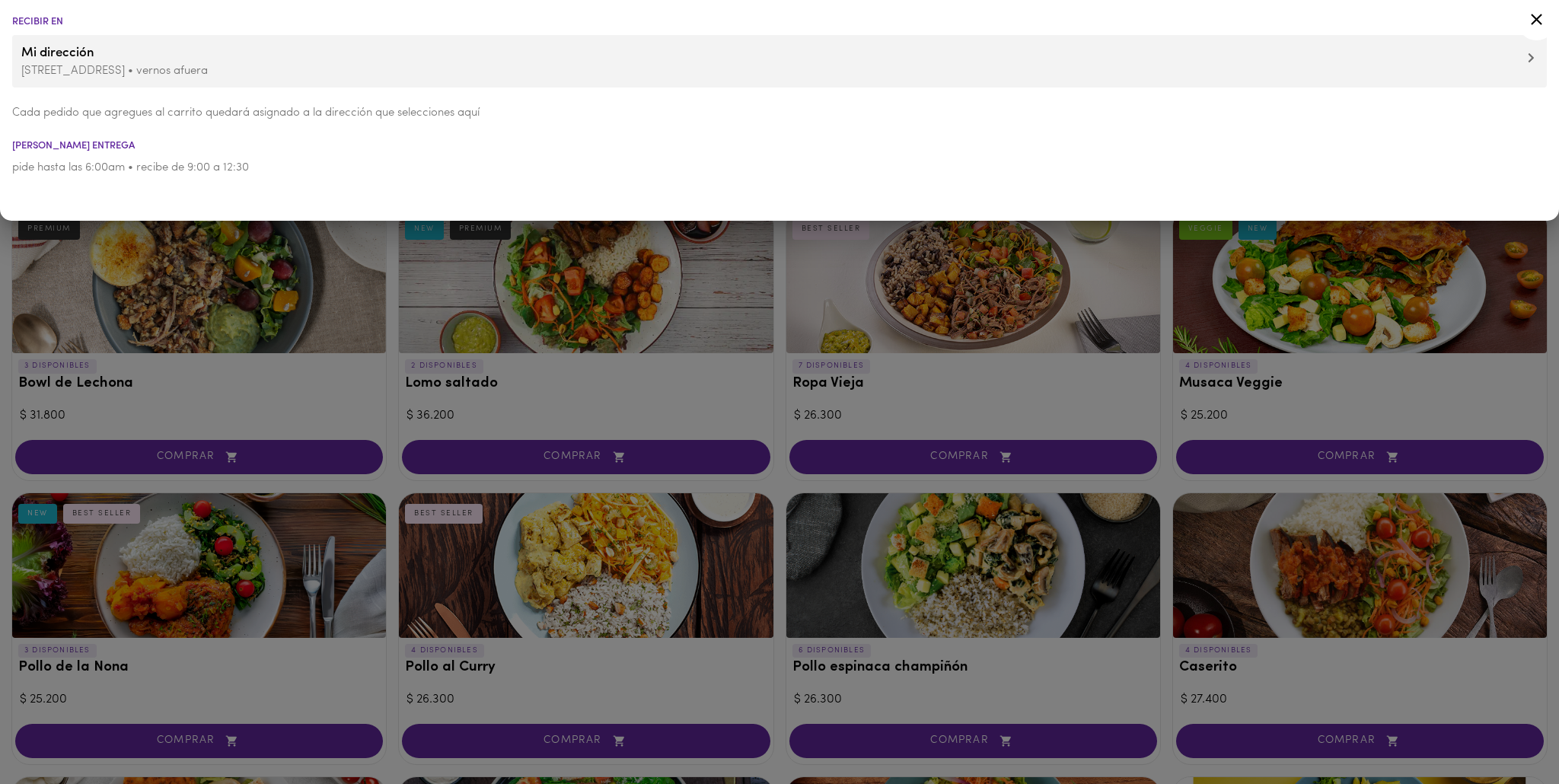
click at [335, 308] on div at bounding box center [780, 392] width 1559 height 784
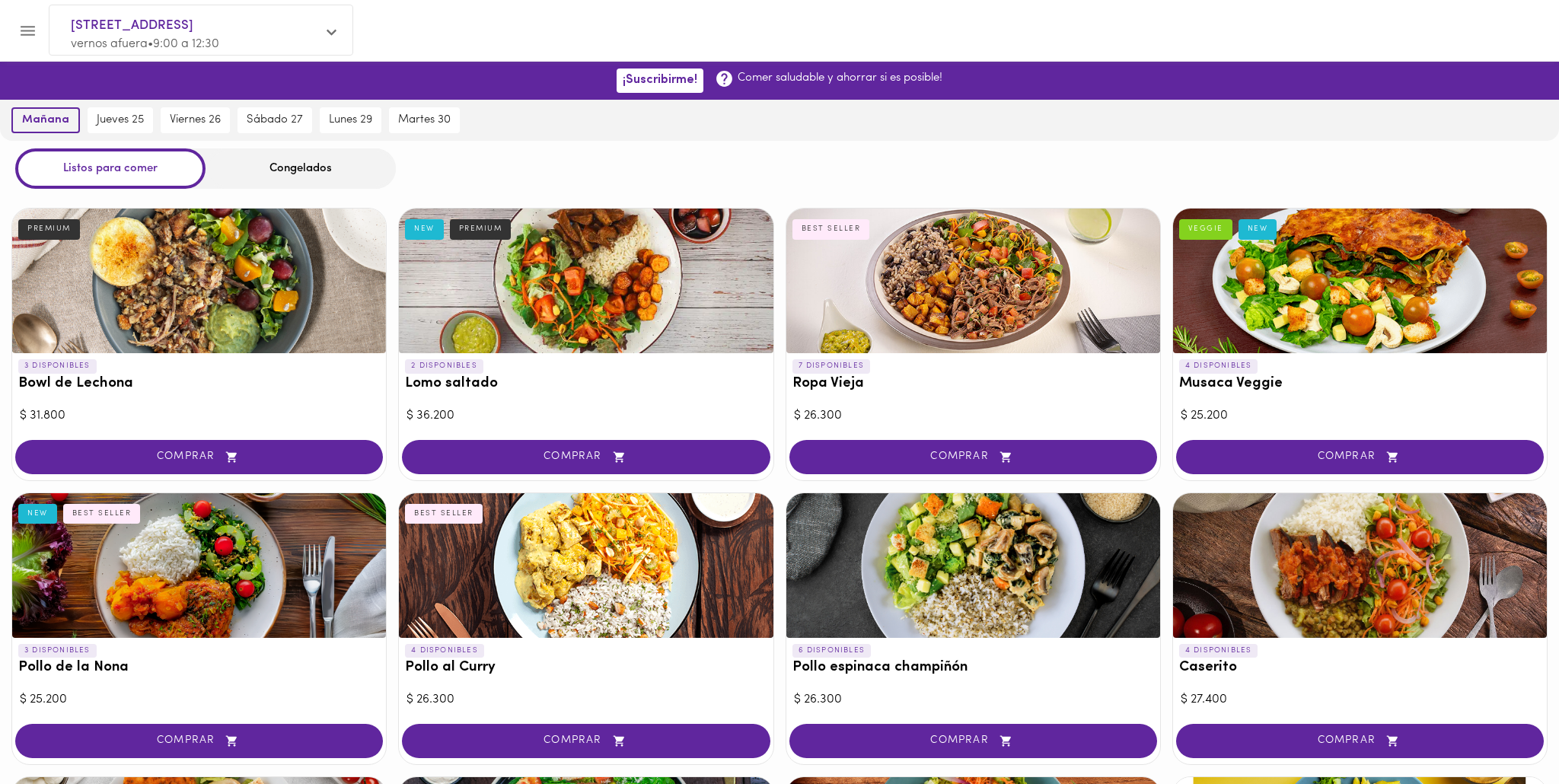
click at [55, 124] on span "mañana" at bounding box center [45, 120] width 47 height 14
click at [24, 21] on icon "Menu" at bounding box center [27, 30] width 19 height 19
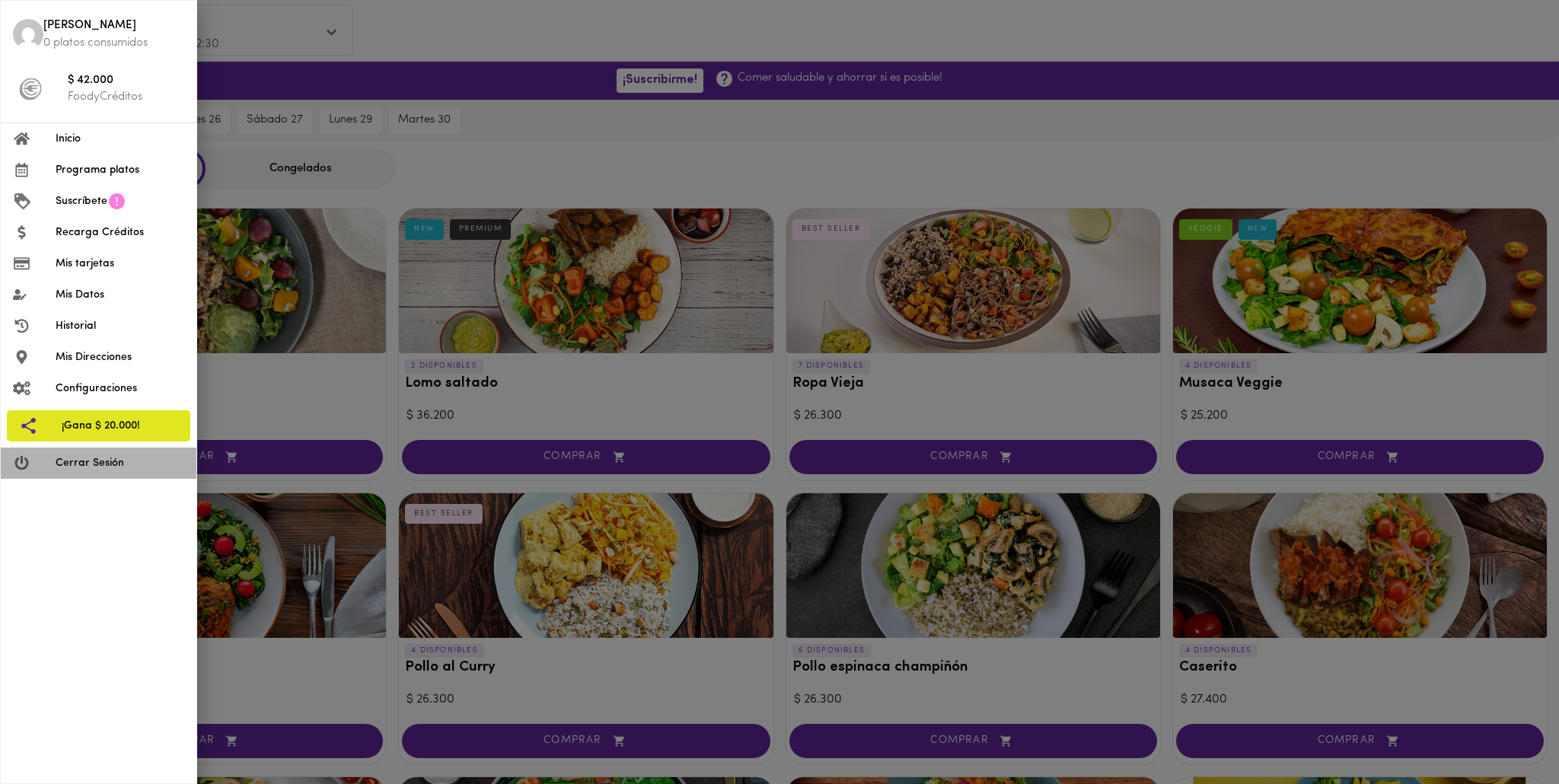
click at [96, 467] on span "Cerrar Sesión" at bounding box center [120, 463] width 129 height 16
